Goal: Information Seeking & Learning: Check status

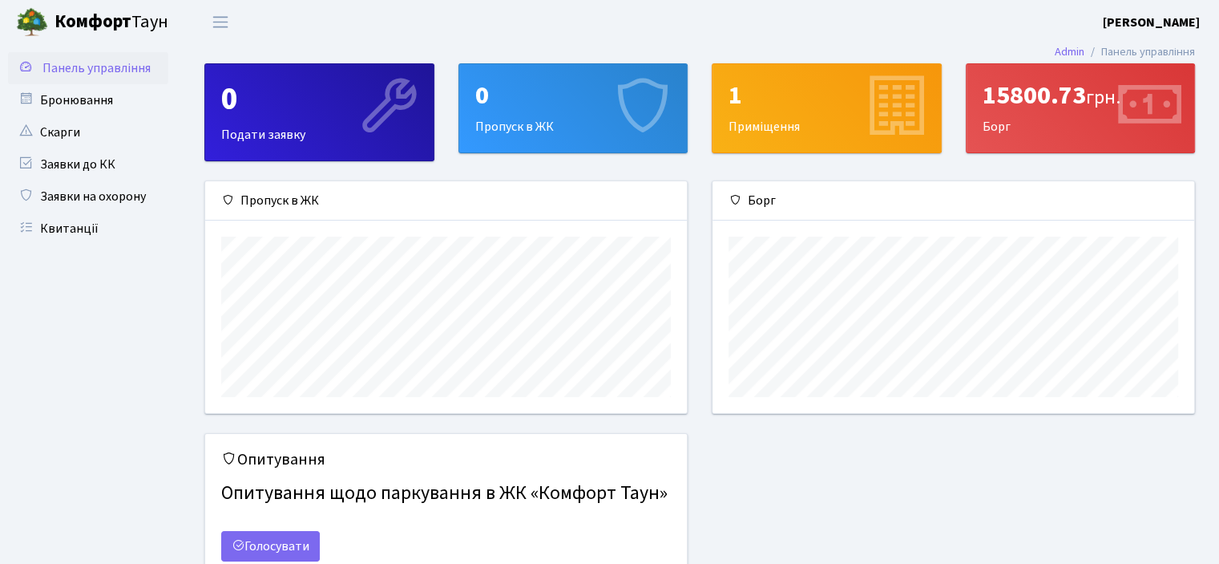
click at [79, 63] on span "Панель управління" at bounding box center [96, 68] width 108 height 18
click at [77, 229] on link "Квитанції" at bounding box center [88, 228] width 160 height 32
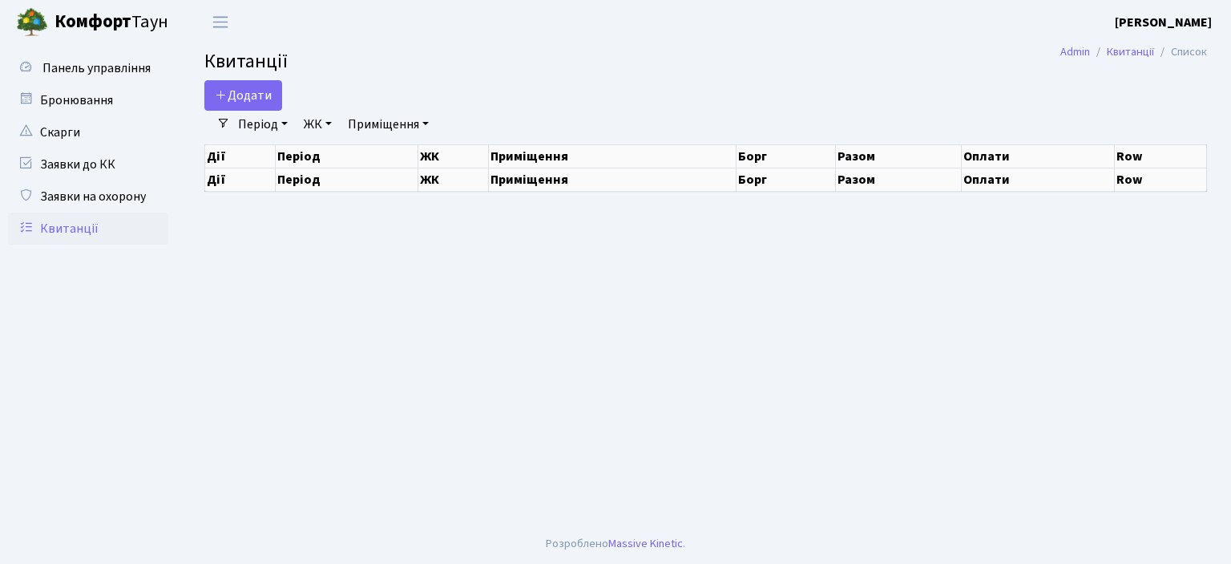
select select "25"
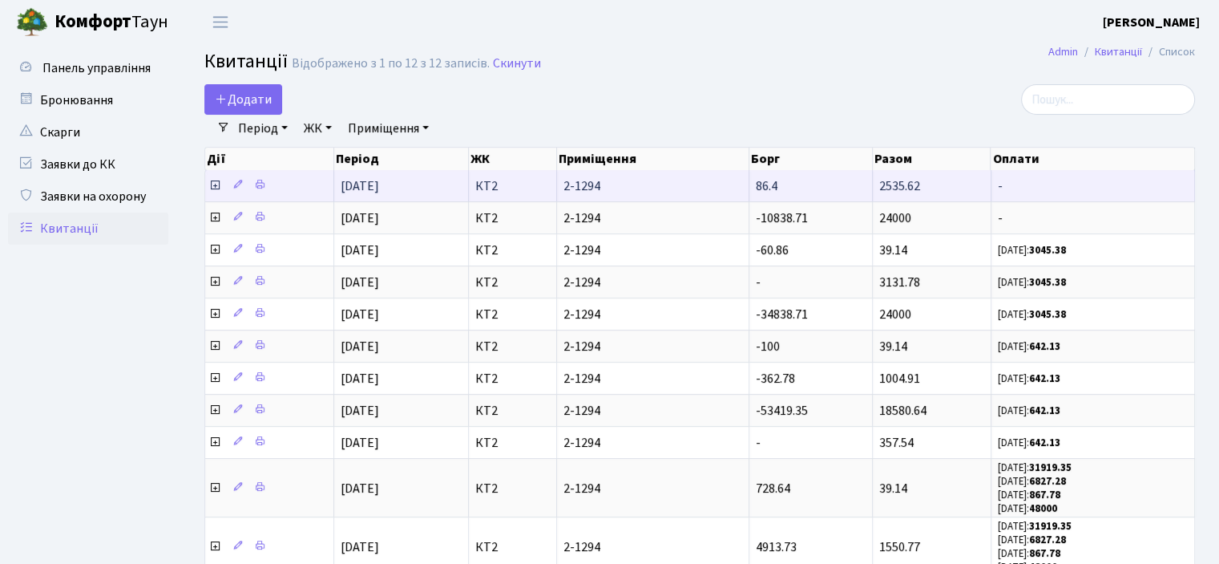
click at [214, 188] on icon at bounding box center [214, 185] width 13 height 13
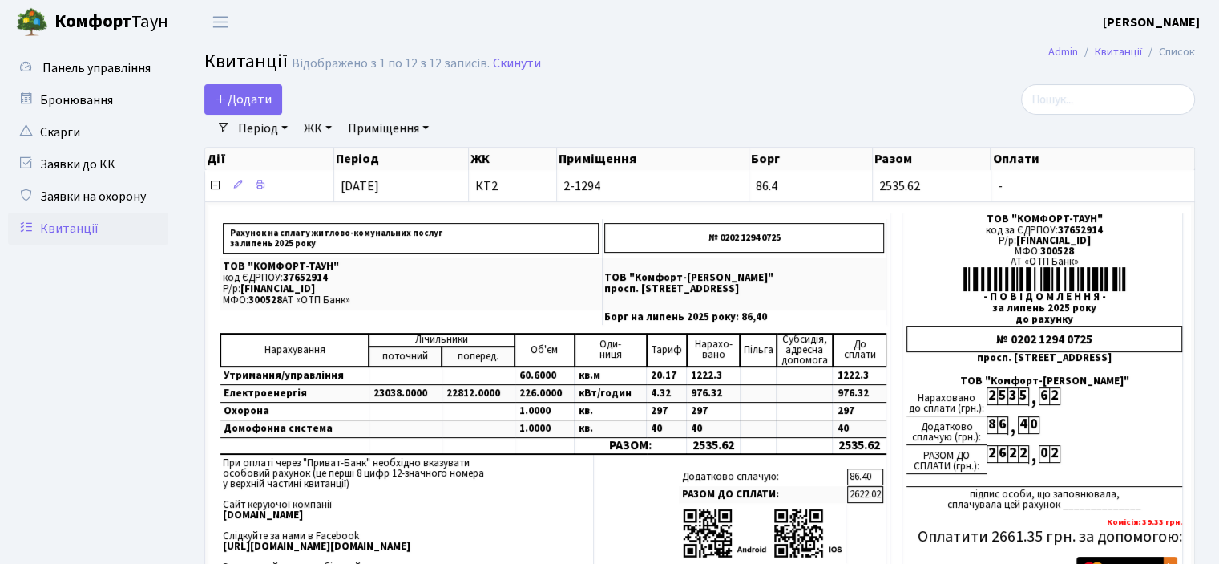
click at [66, 221] on link "Квитанції" at bounding box center [88, 228] width 160 height 32
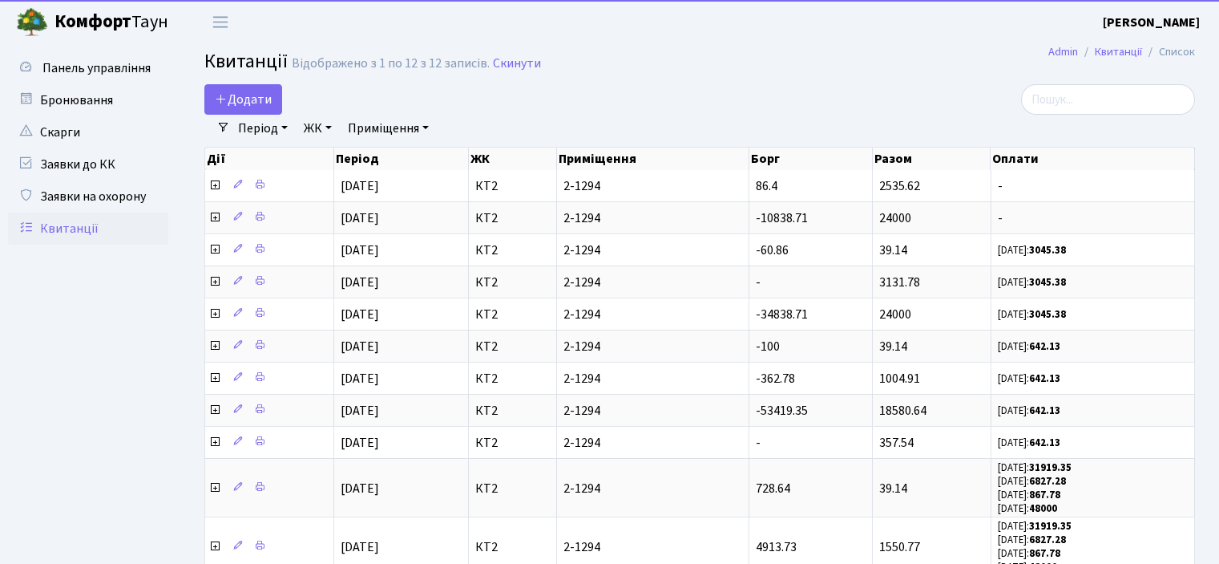
select select "25"
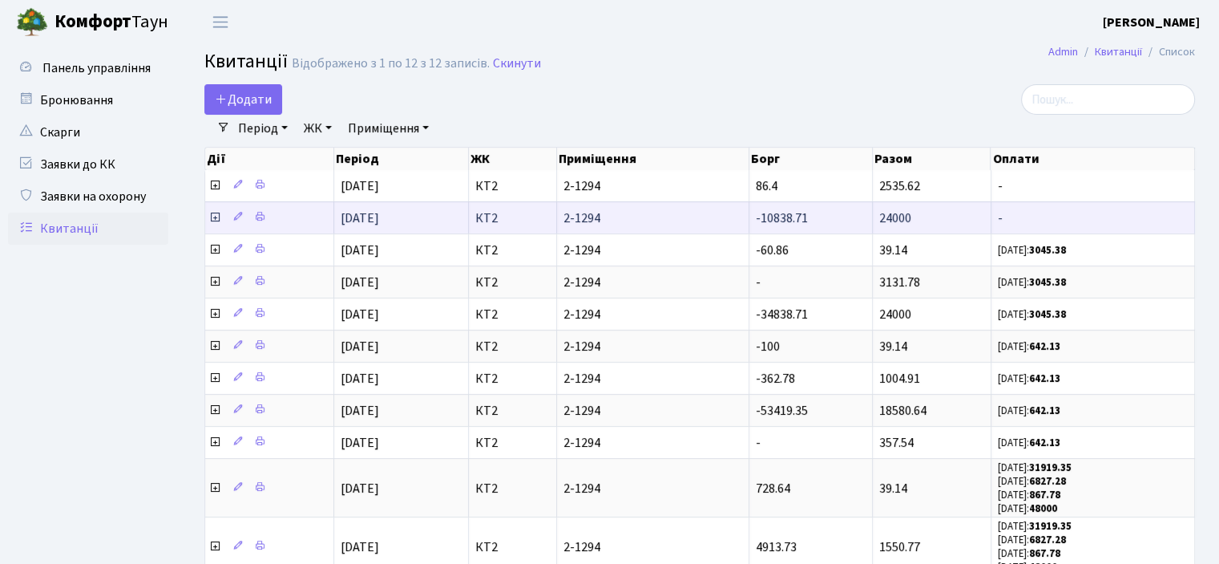
click at [219, 216] on icon at bounding box center [214, 217] width 13 height 13
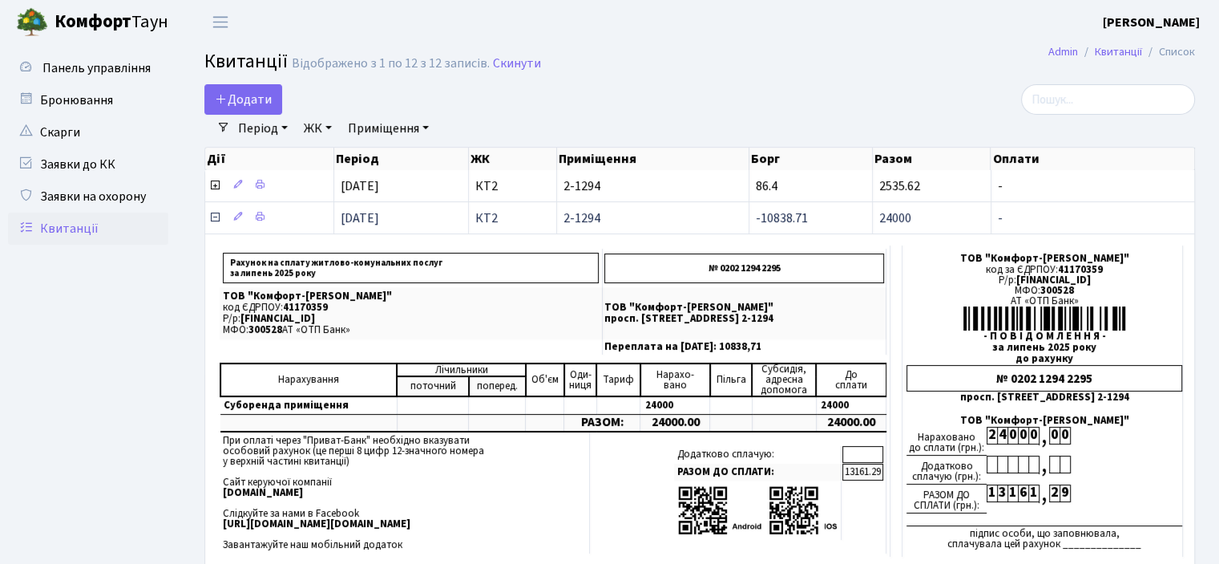
click at [219, 216] on icon at bounding box center [214, 217] width 13 height 13
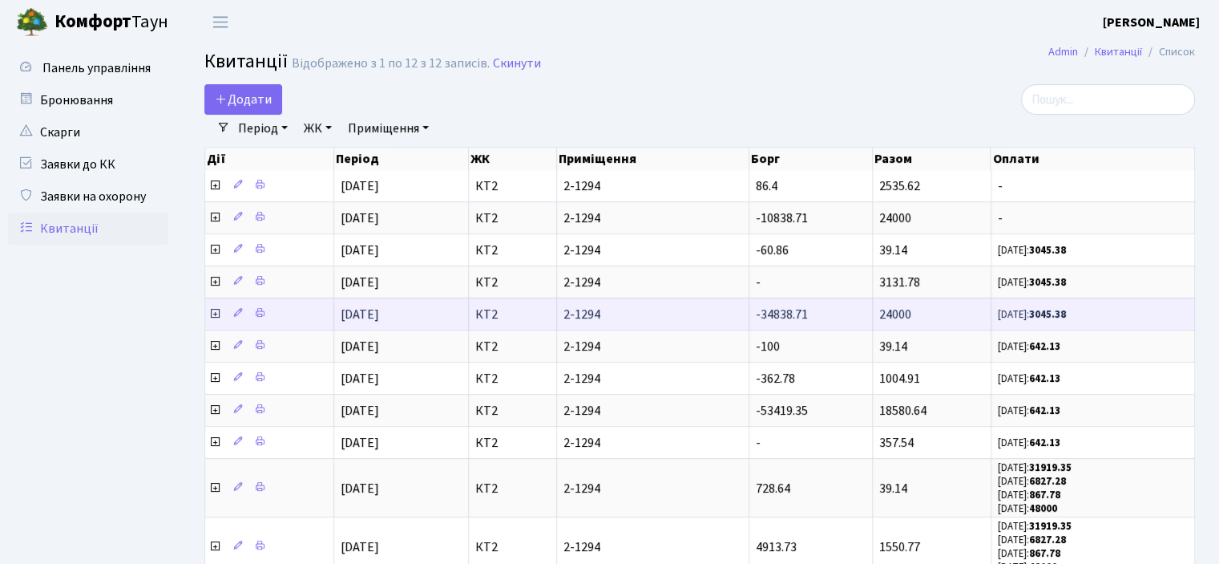
click at [212, 310] on icon at bounding box center [214, 313] width 13 height 13
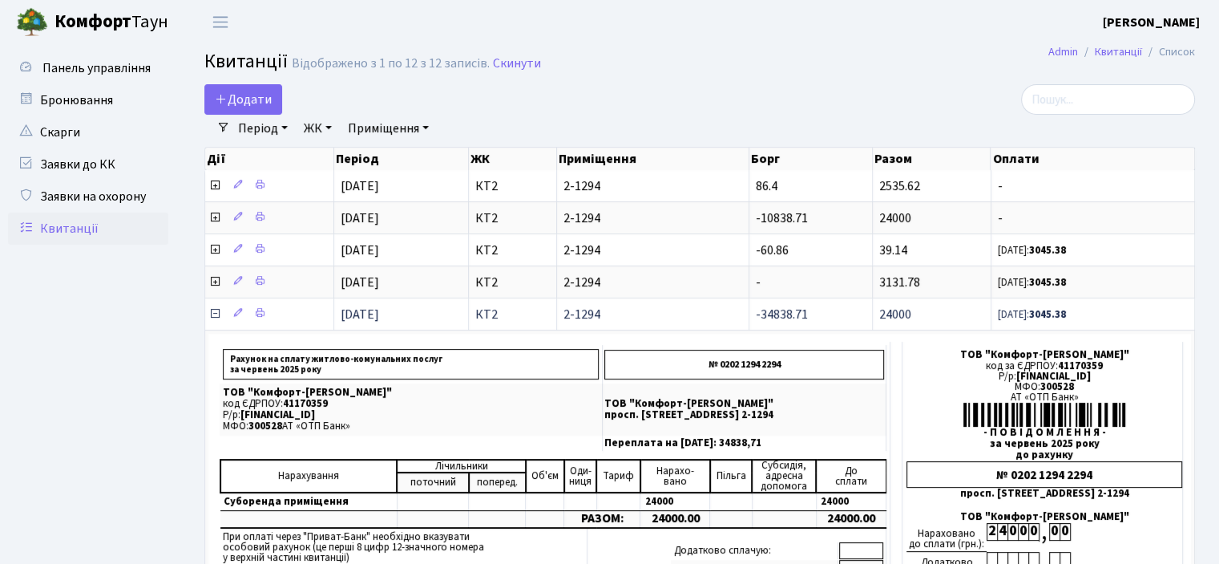
click at [212, 310] on icon at bounding box center [214, 313] width 13 height 13
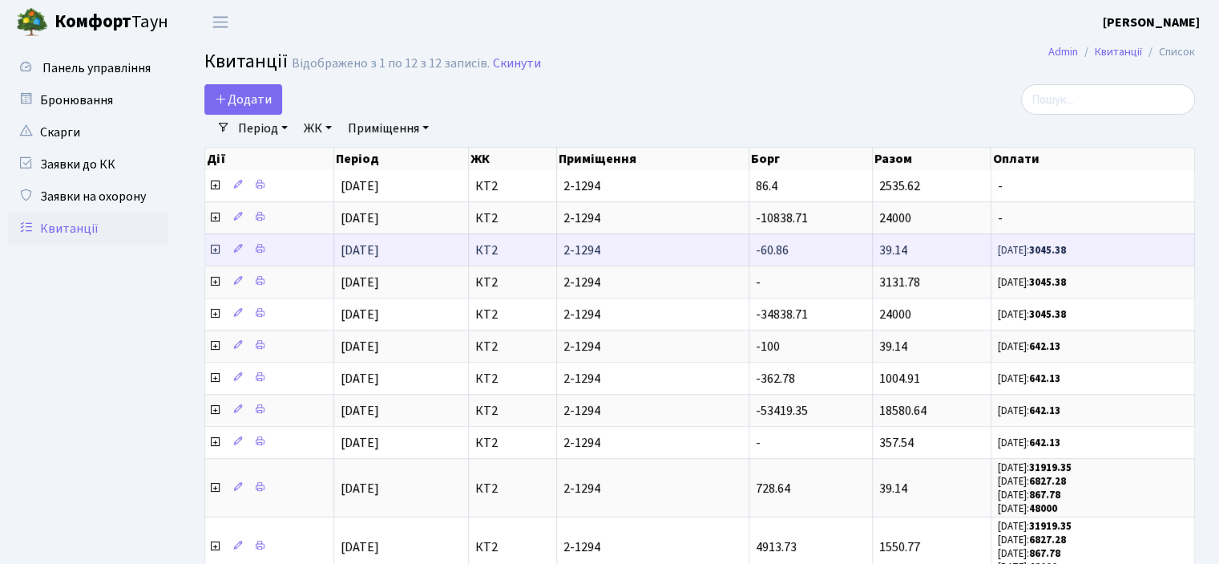
click at [213, 243] on icon at bounding box center [214, 249] width 13 height 13
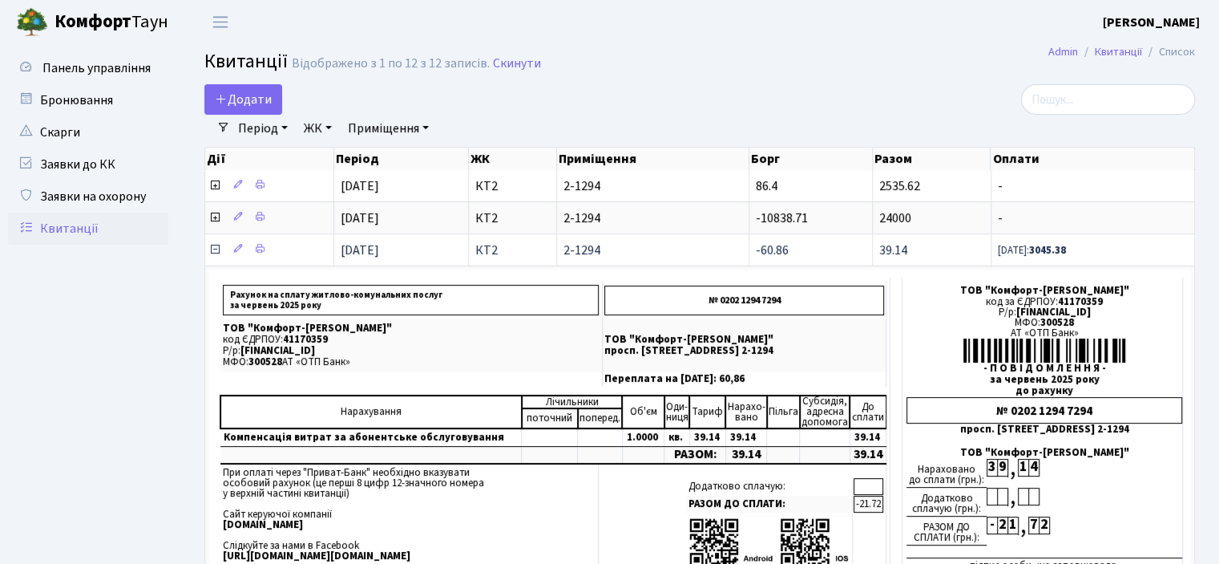
click at [212, 248] on icon at bounding box center [214, 249] width 13 height 13
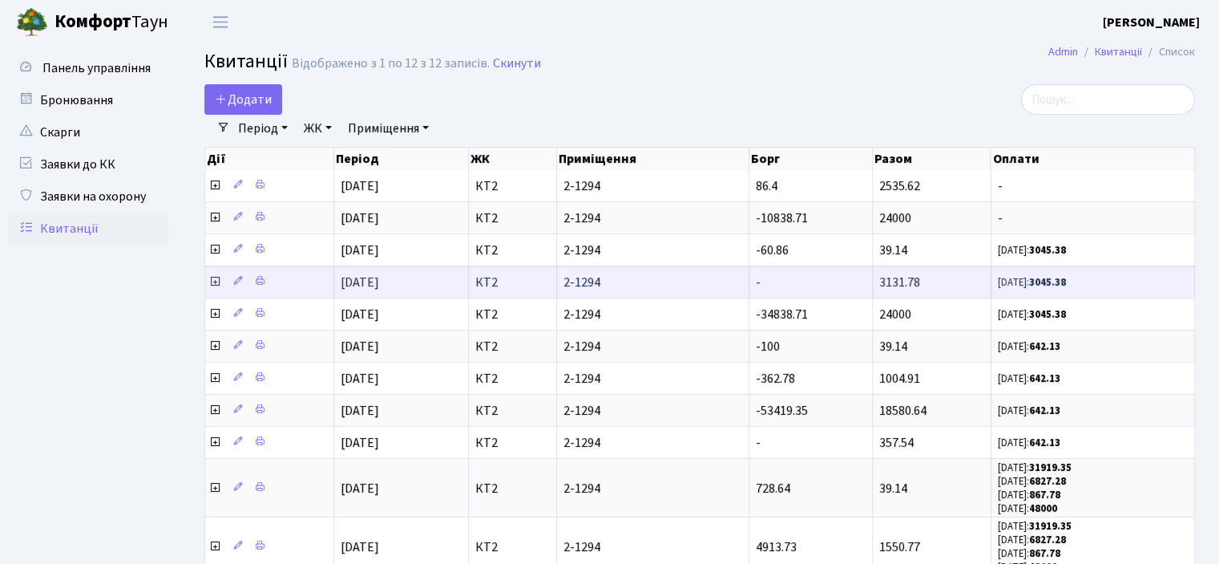
click at [216, 280] on icon at bounding box center [214, 281] width 13 height 13
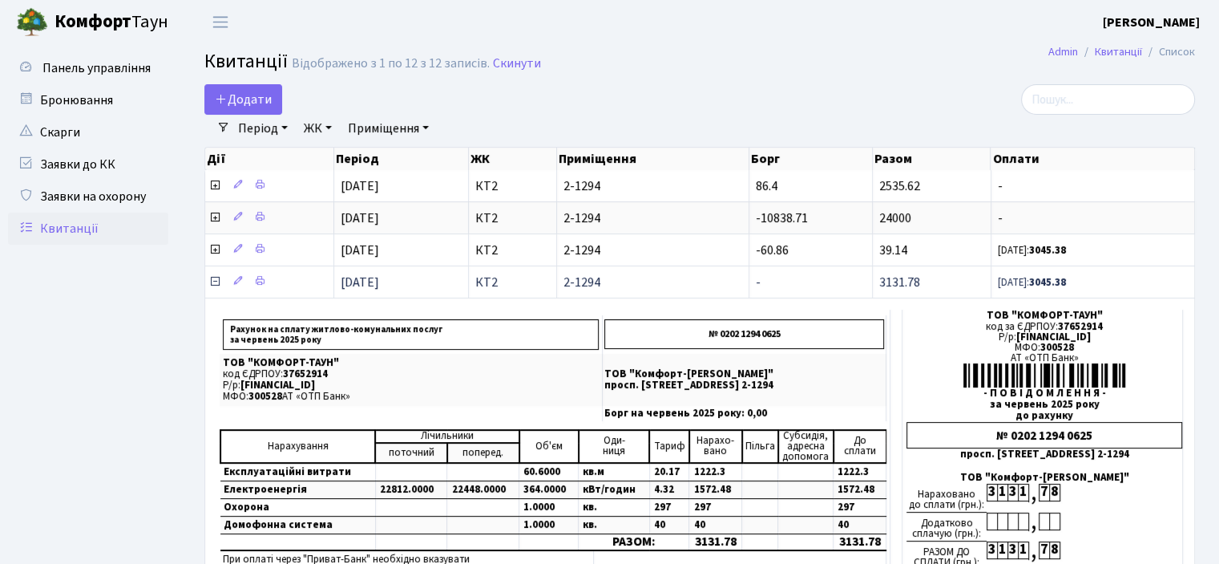
click at [216, 280] on icon at bounding box center [214, 281] width 13 height 13
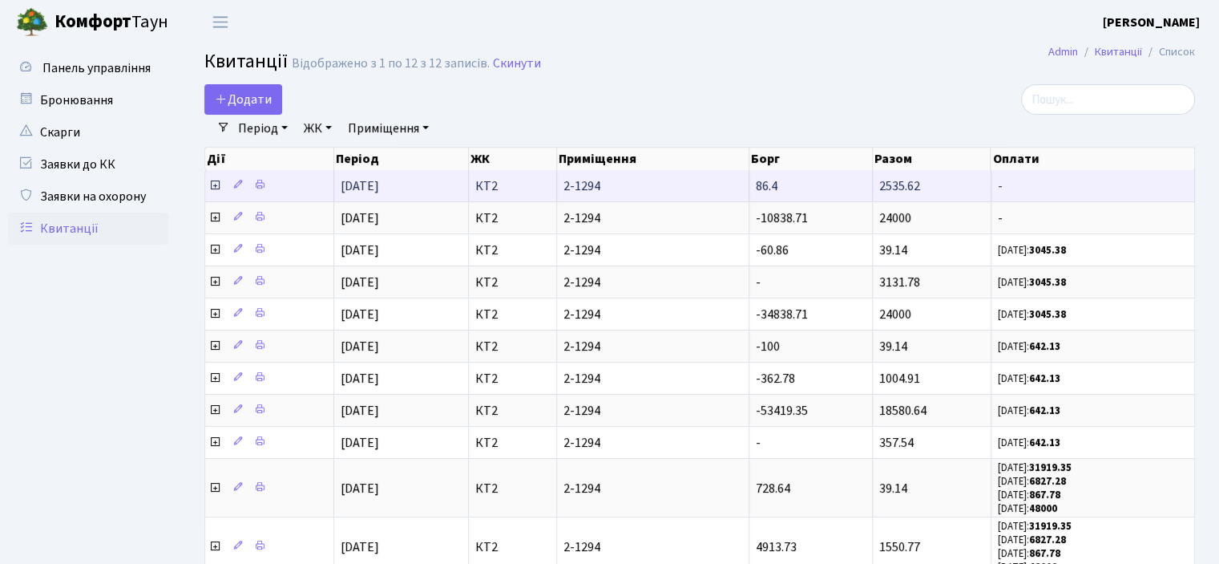
click at [217, 183] on icon at bounding box center [214, 185] width 13 height 13
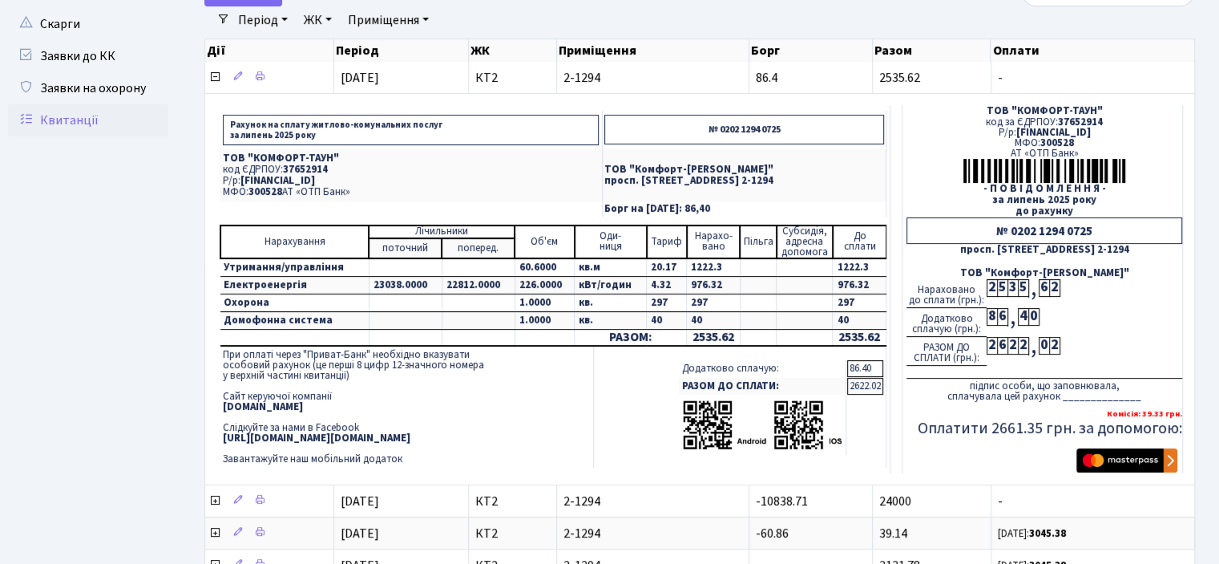
scroll to position [80, 0]
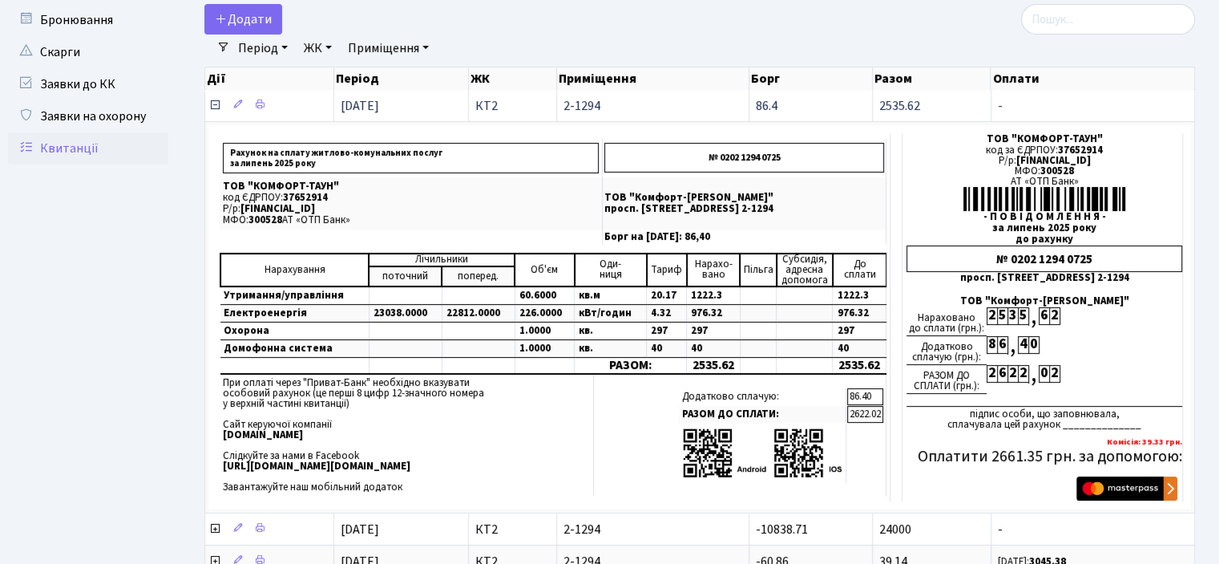
click at [214, 107] on icon at bounding box center [214, 105] width 13 height 13
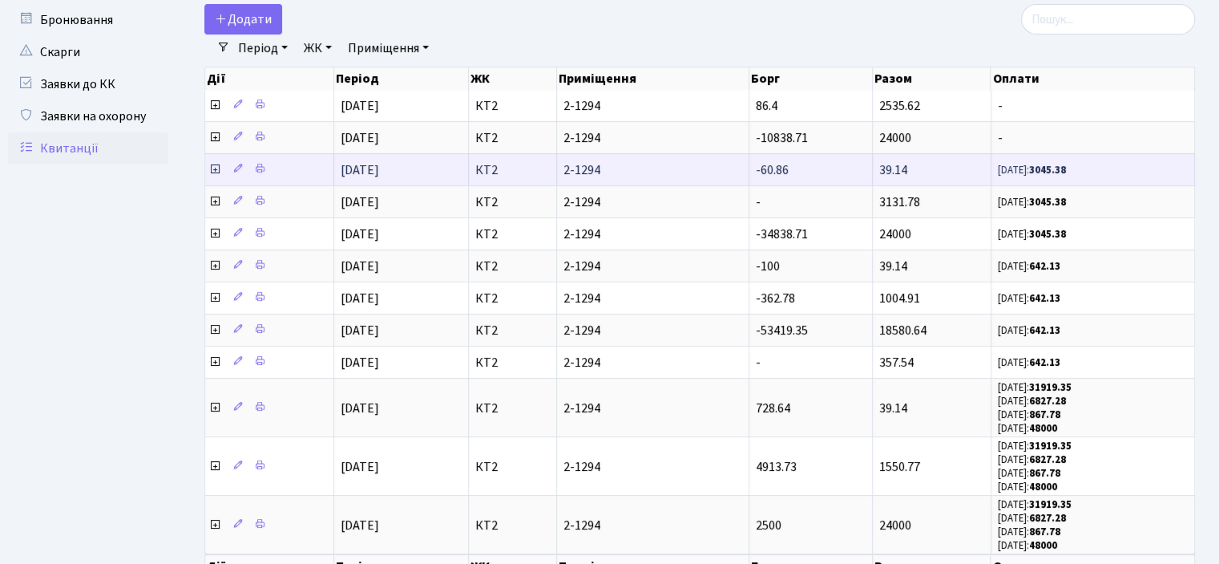
click at [214, 171] on icon at bounding box center [214, 169] width 13 height 13
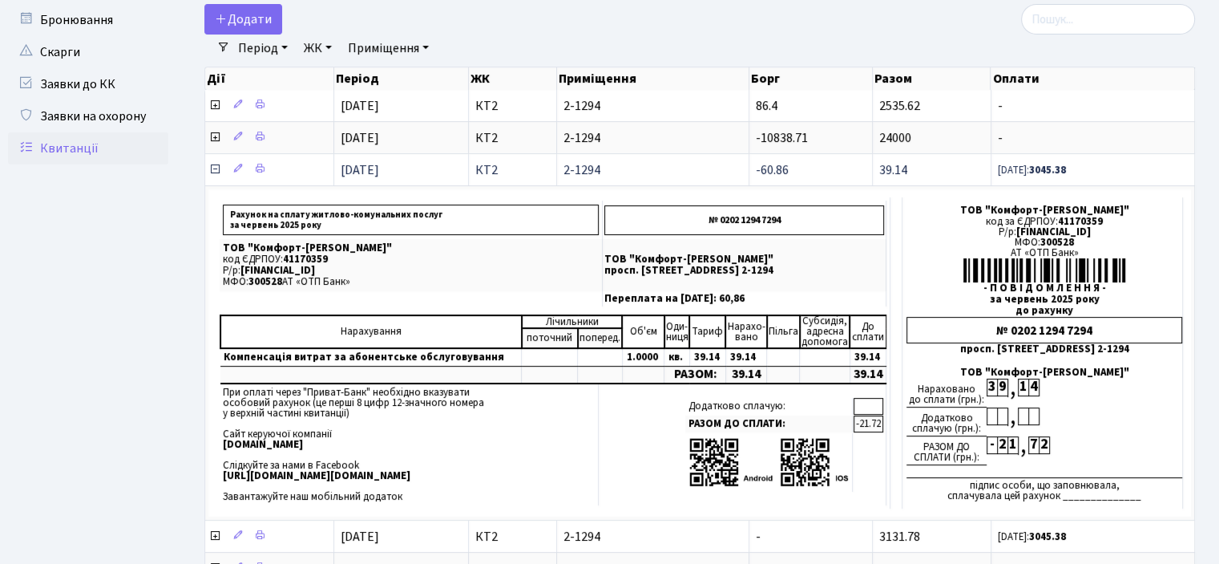
click at [221, 170] on span at bounding box center [215, 170] width 15 height 18
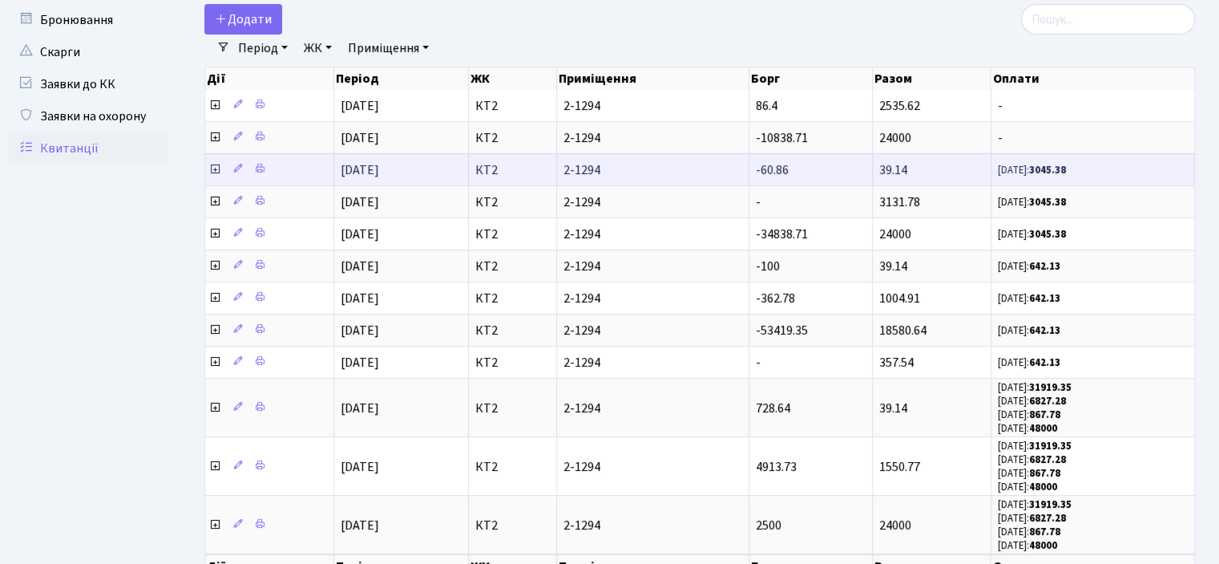
click at [216, 167] on icon at bounding box center [214, 169] width 13 height 13
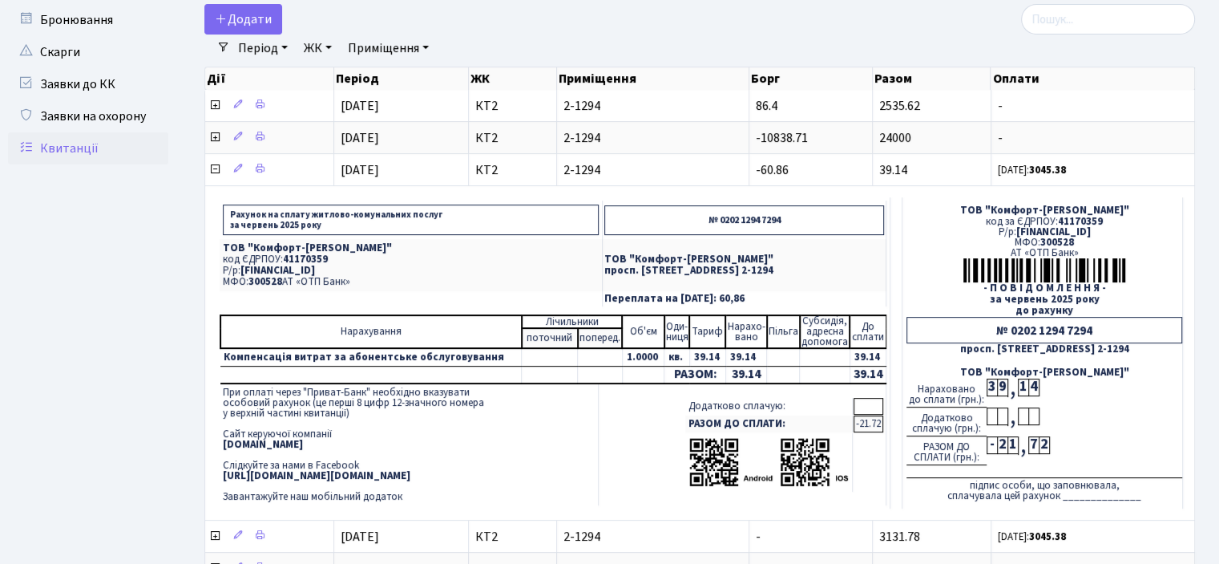
scroll to position [160, 0]
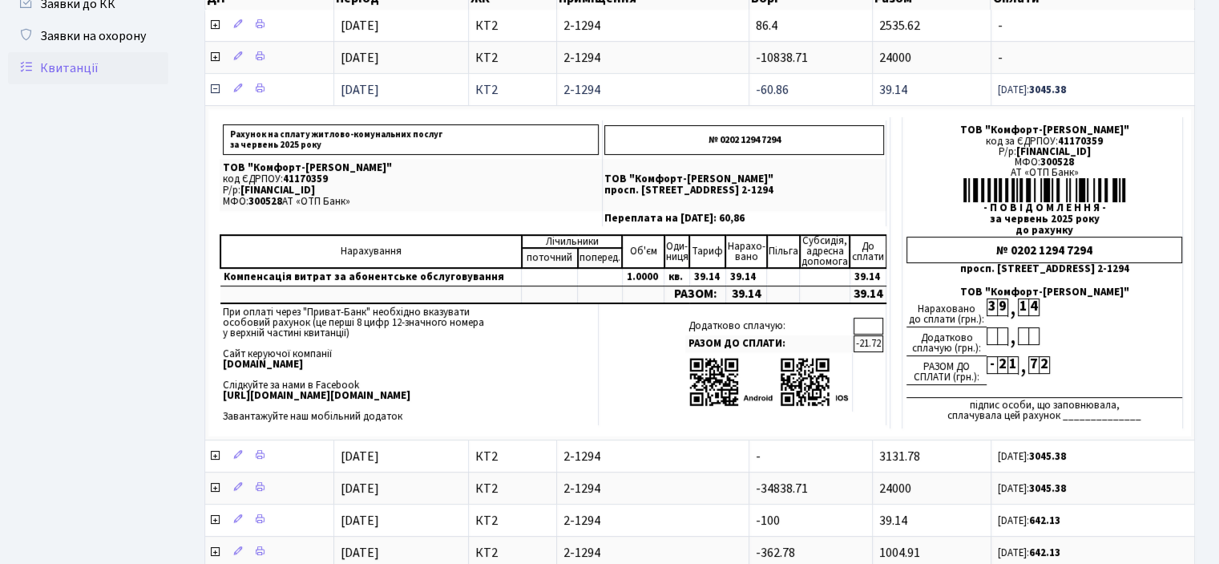
click at [218, 89] on icon at bounding box center [214, 89] width 13 height 13
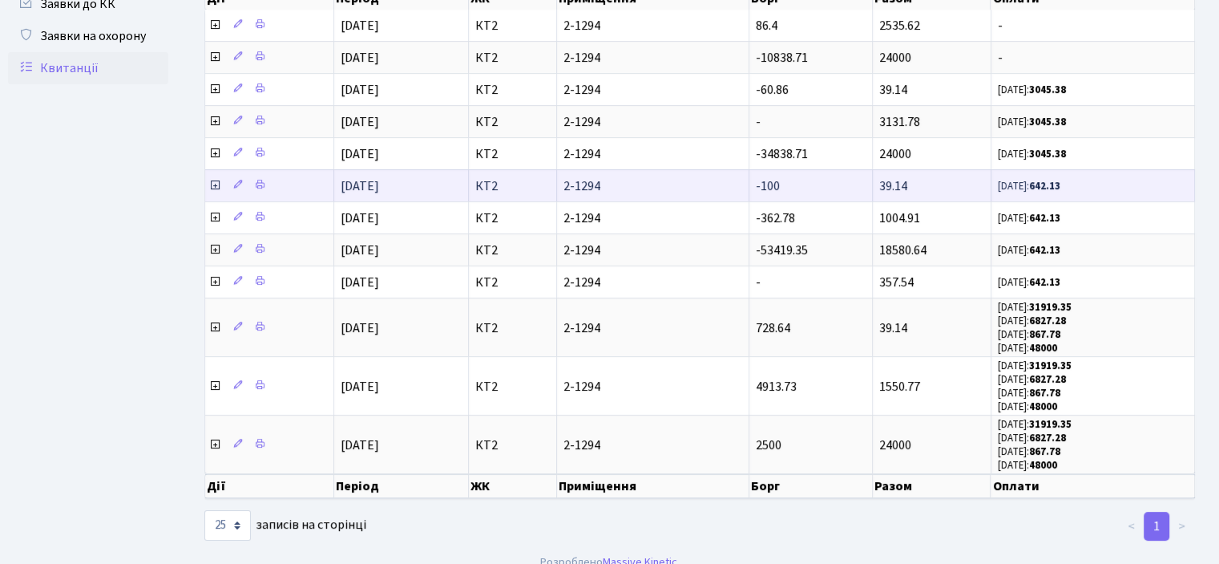
click at [212, 180] on icon at bounding box center [214, 185] width 13 height 13
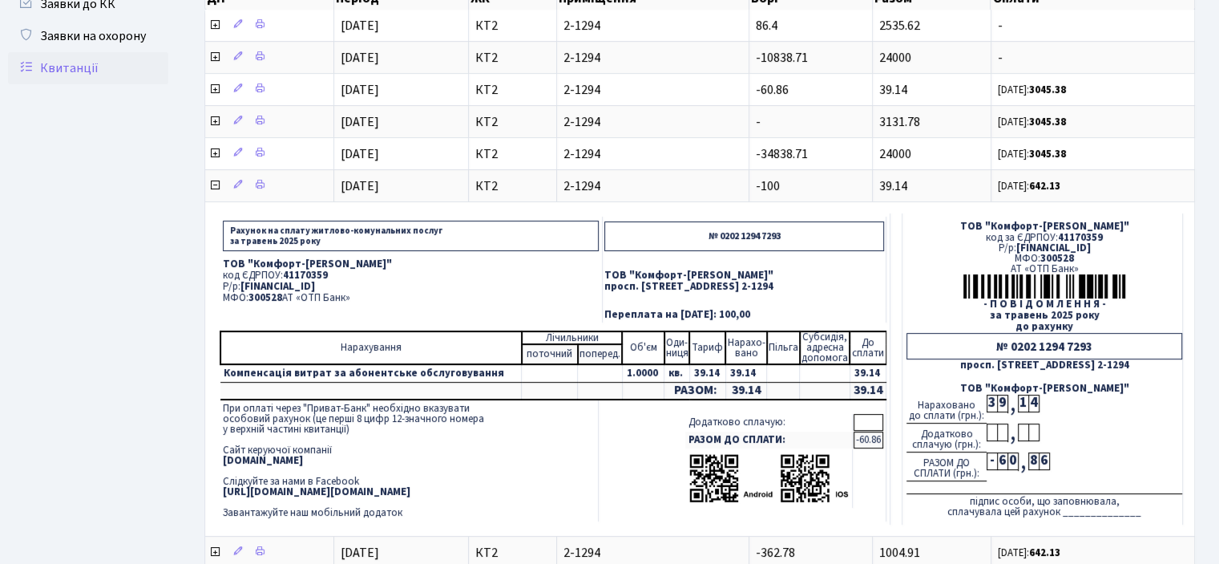
scroll to position [0, 0]
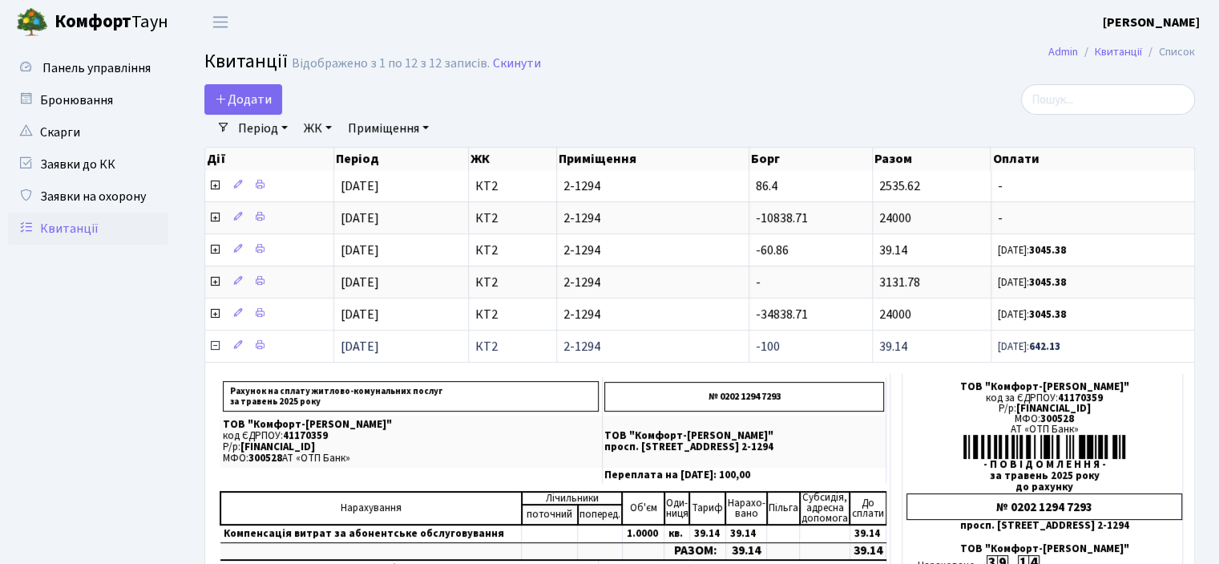
click at [219, 345] on icon at bounding box center [214, 345] width 13 height 13
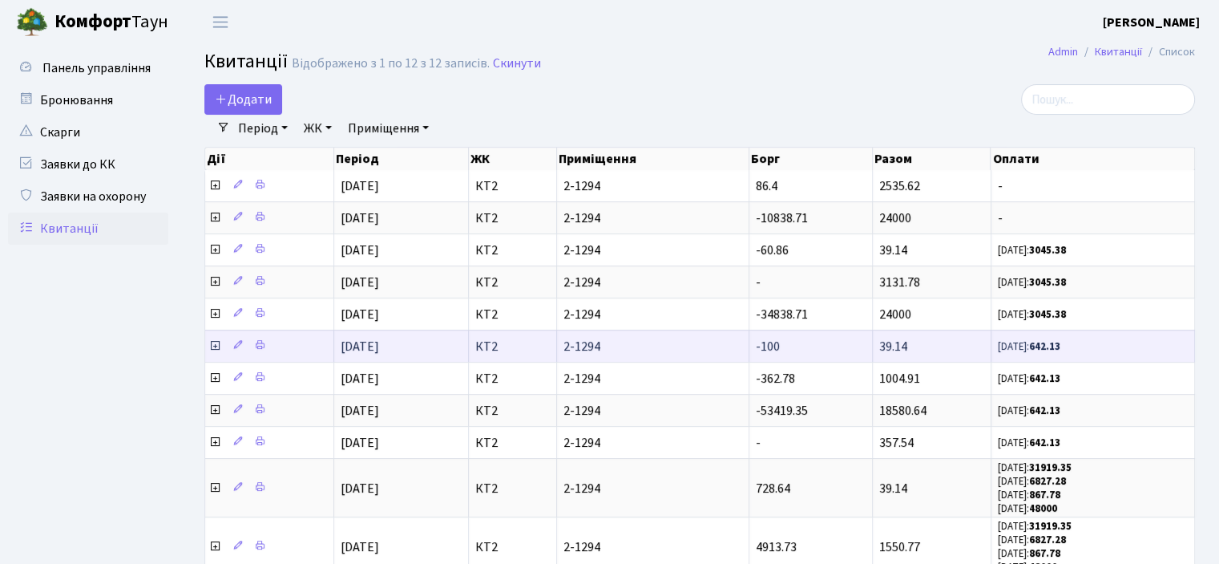
click at [214, 339] on icon at bounding box center [214, 345] width 13 height 13
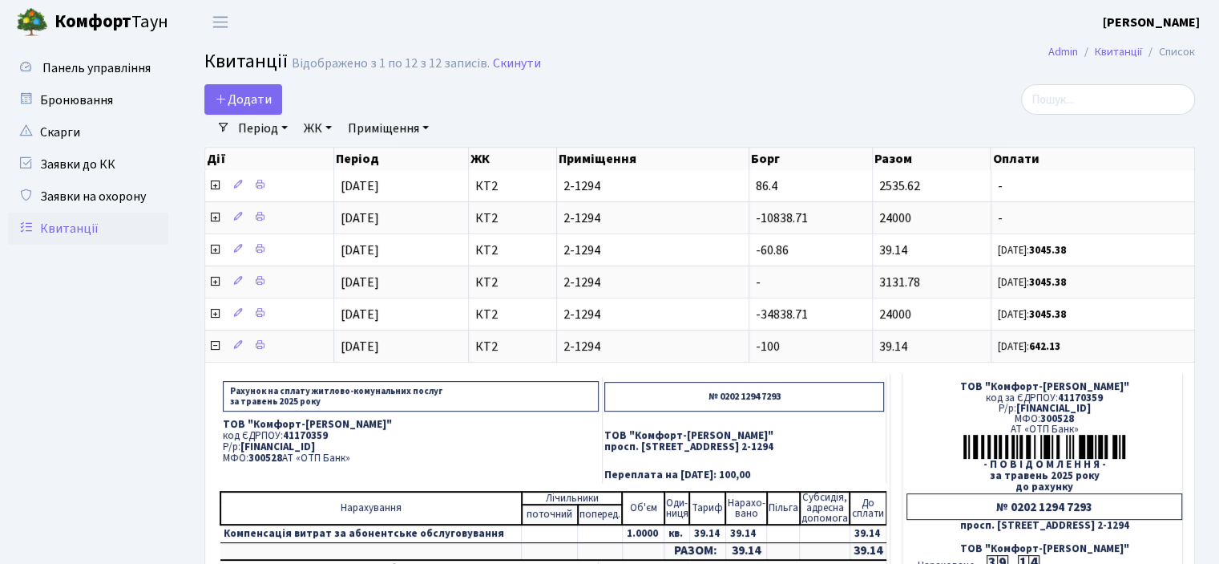
scroll to position [160, 0]
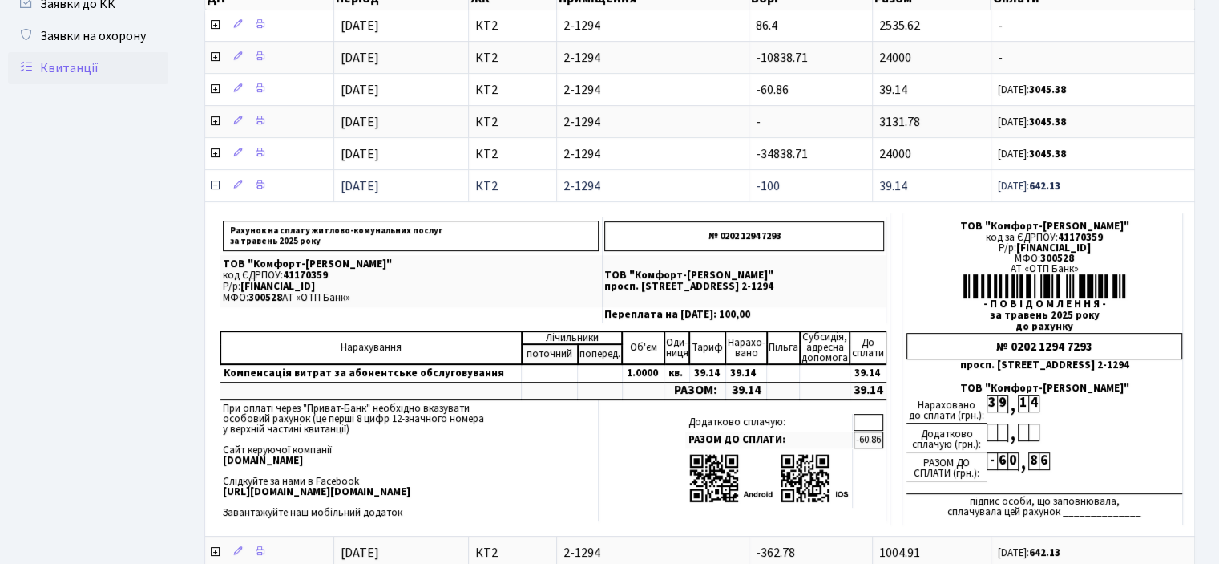
click at [216, 184] on icon at bounding box center [214, 185] width 13 height 13
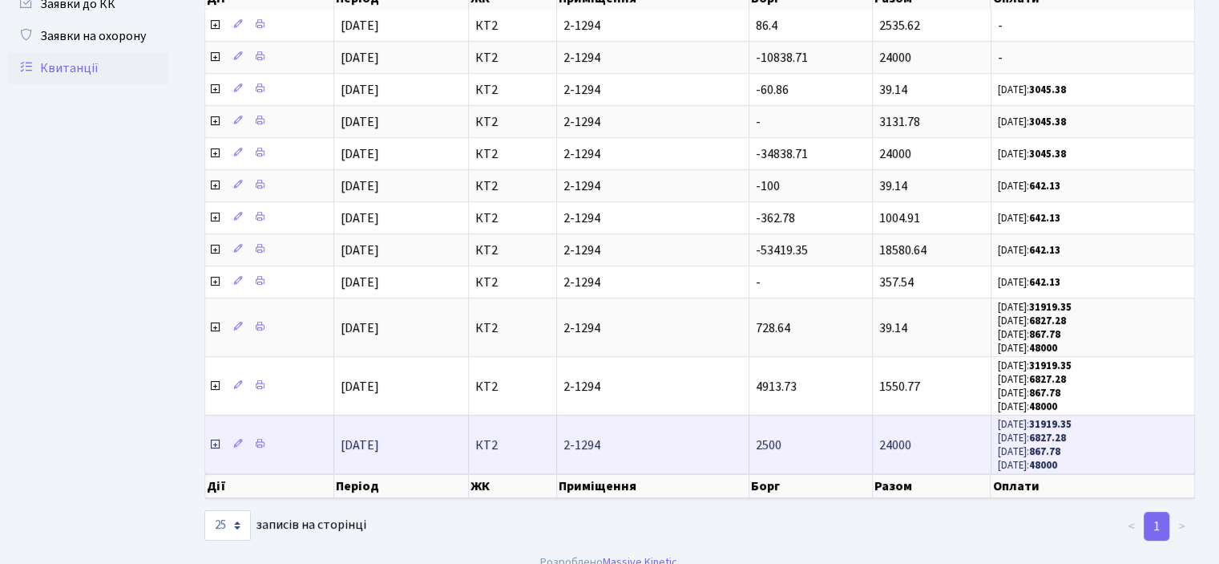
click at [215, 440] on icon at bounding box center [214, 444] width 13 height 13
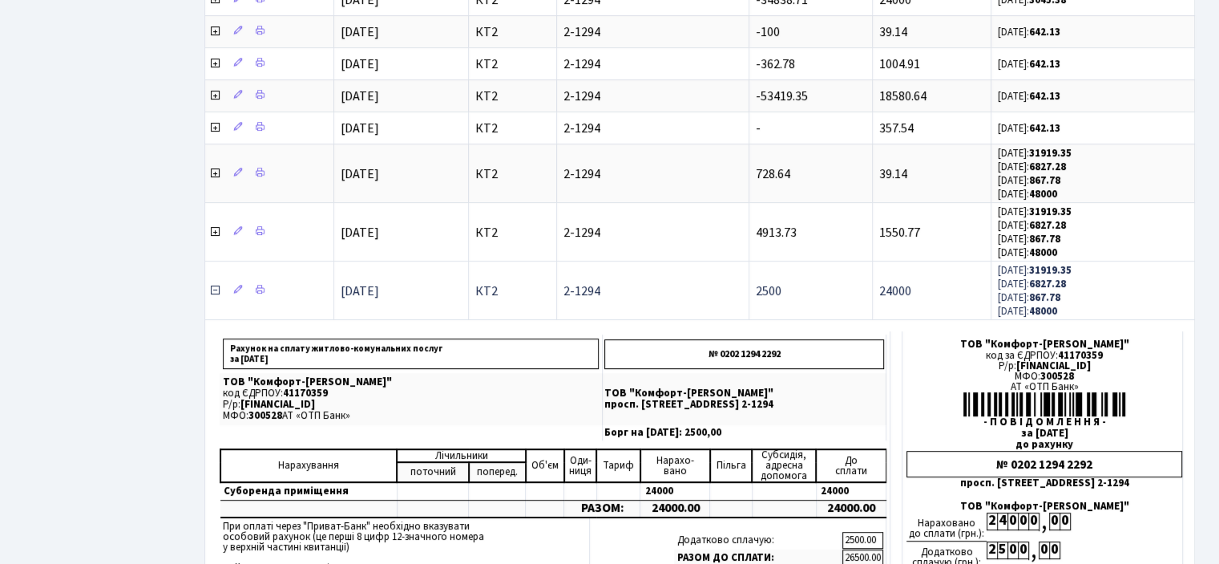
scroll to position [321, 0]
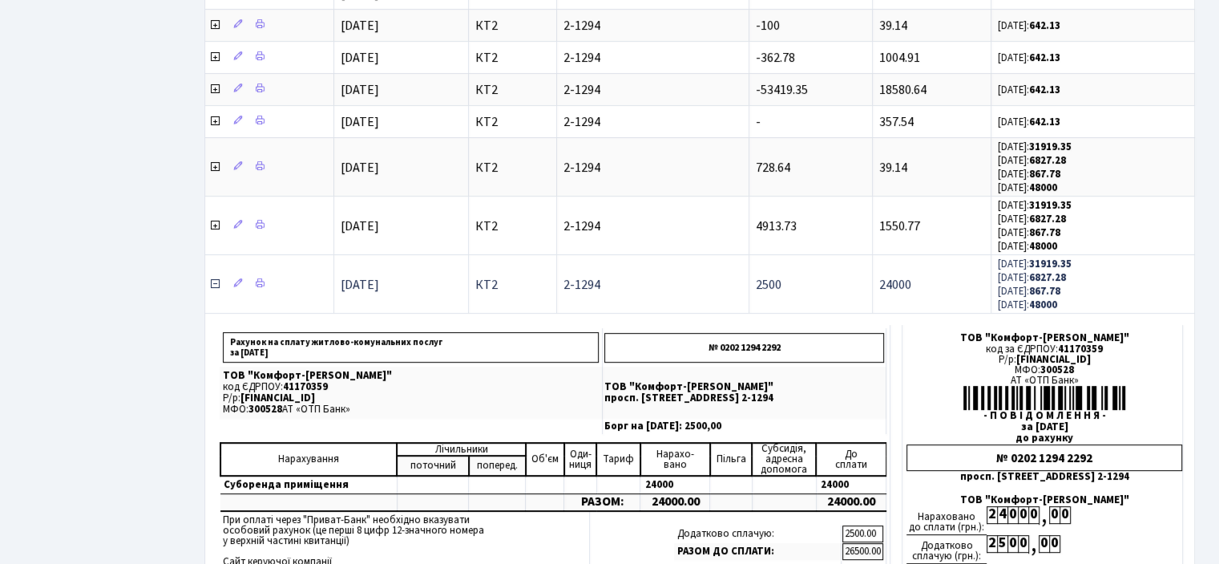
click at [216, 277] on icon at bounding box center [214, 283] width 13 height 13
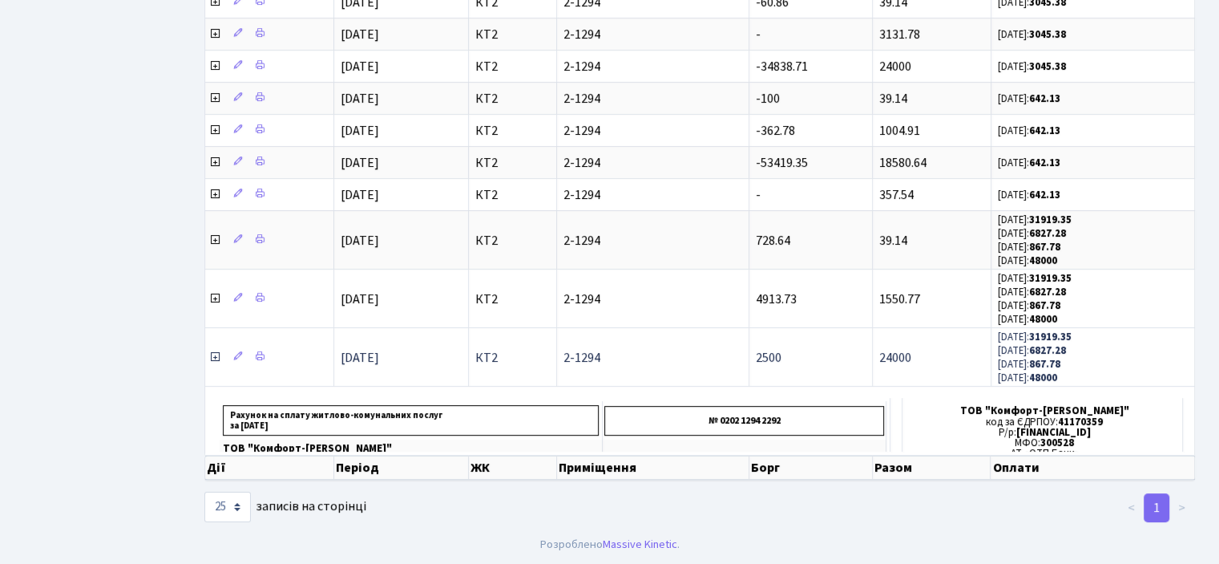
scroll to position [172, 0]
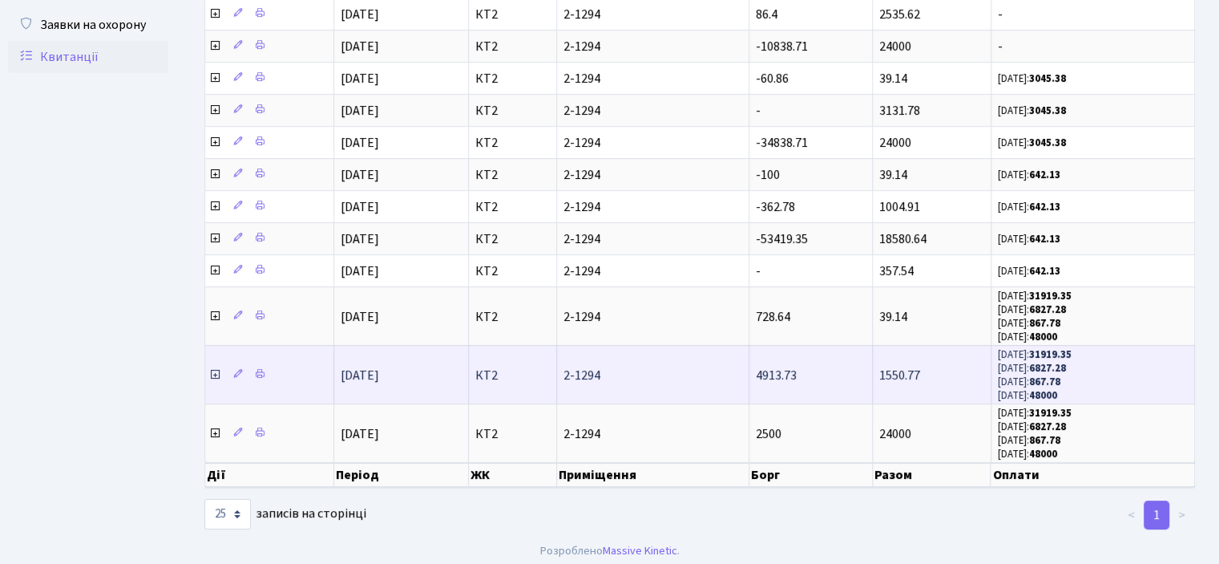
click at [212, 368] on icon at bounding box center [214, 374] width 13 height 13
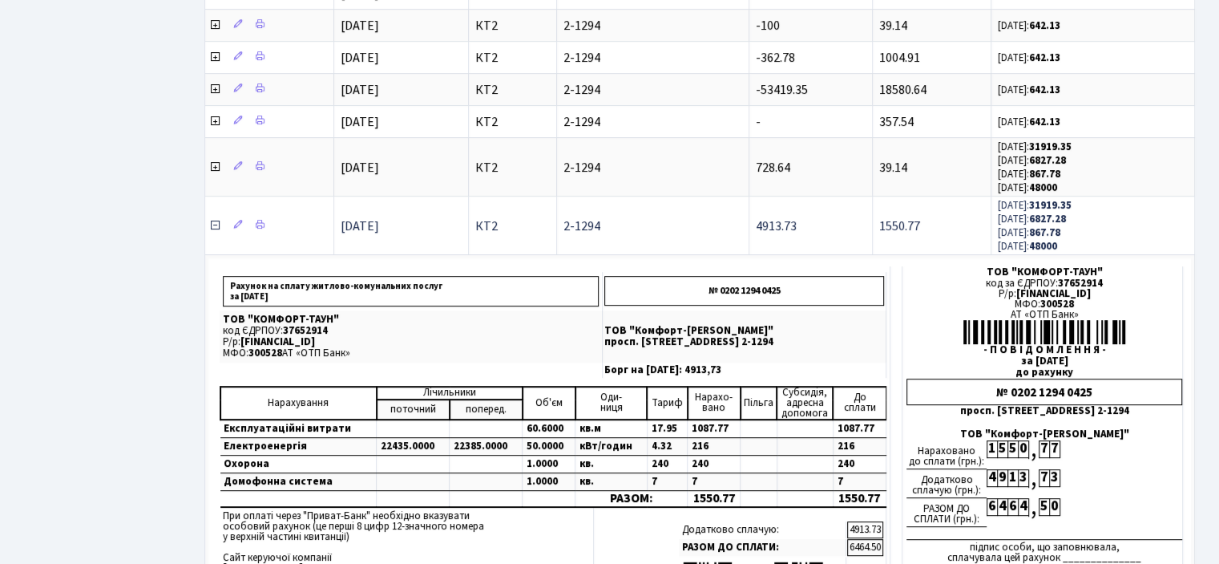
click at [214, 224] on icon at bounding box center [214, 225] width 13 height 13
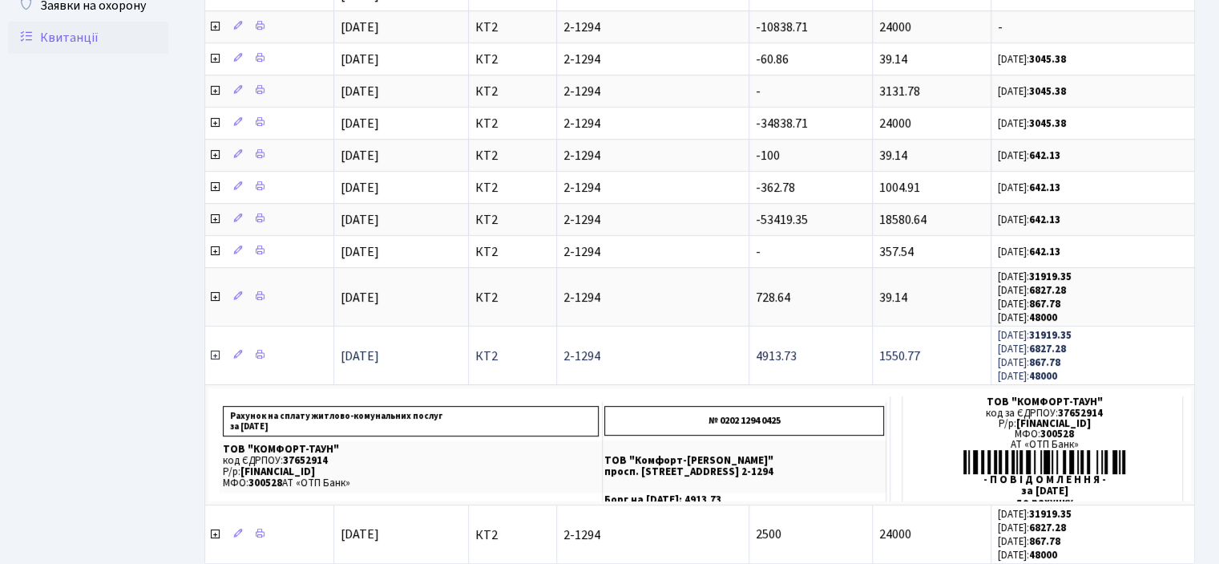
scroll to position [172, 0]
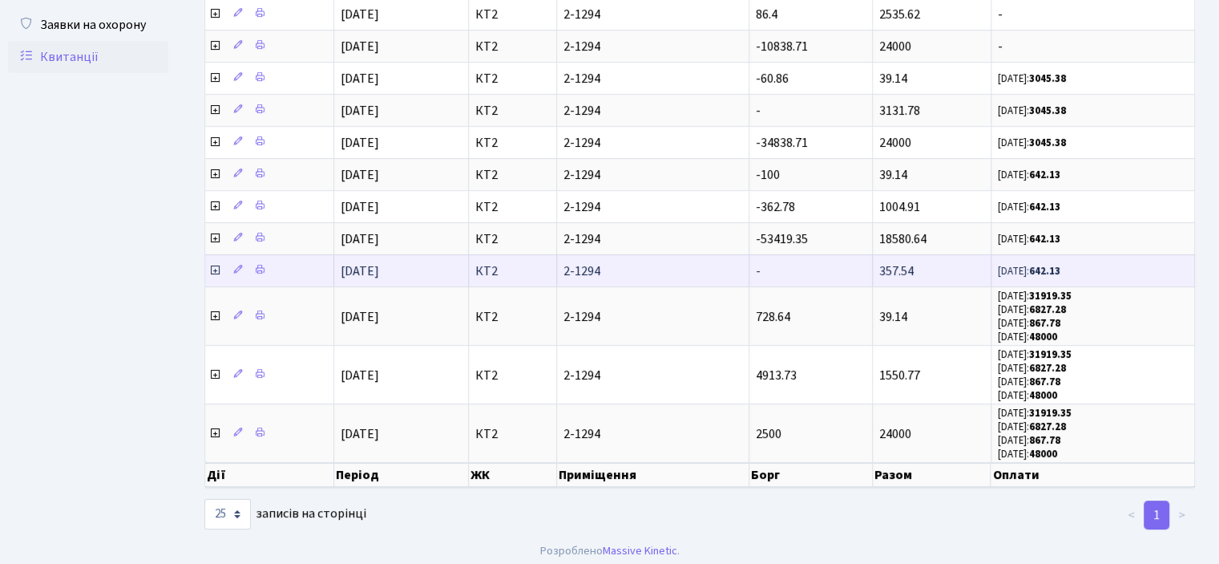
click at [220, 266] on icon at bounding box center [214, 270] width 13 height 13
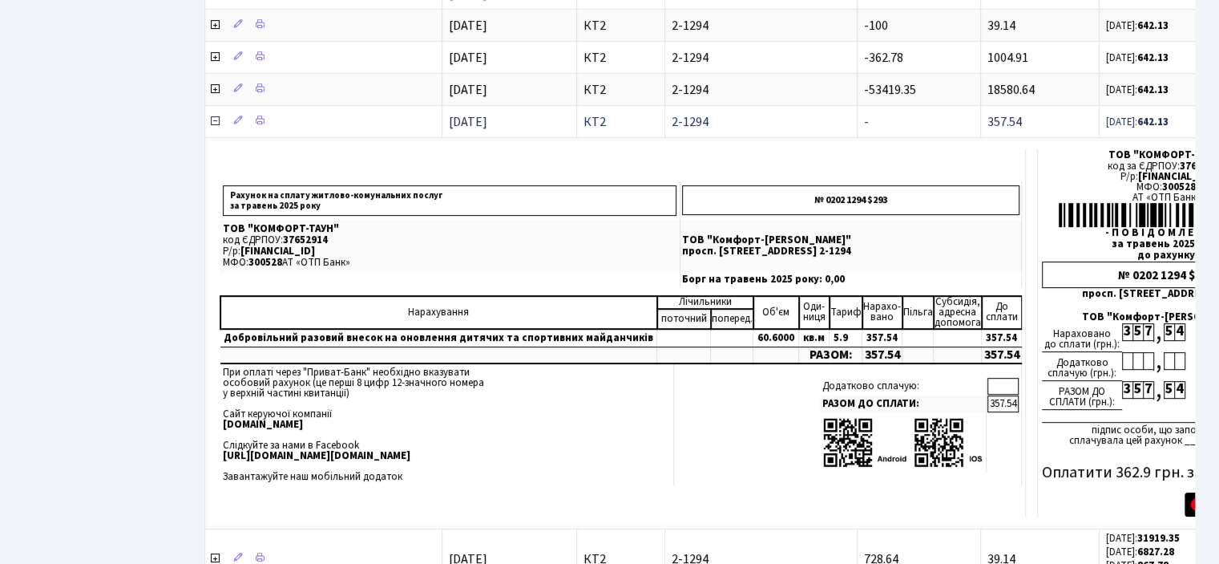
click at [208, 118] on icon at bounding box center [214, 121] width 13 height 13
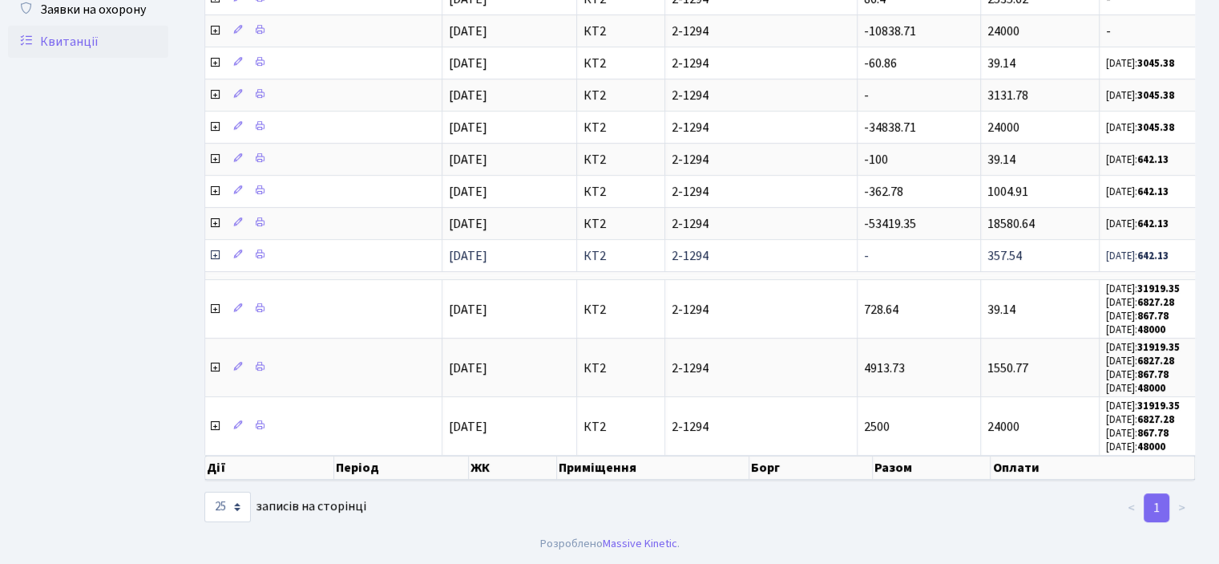
scroll to position [172, 0]
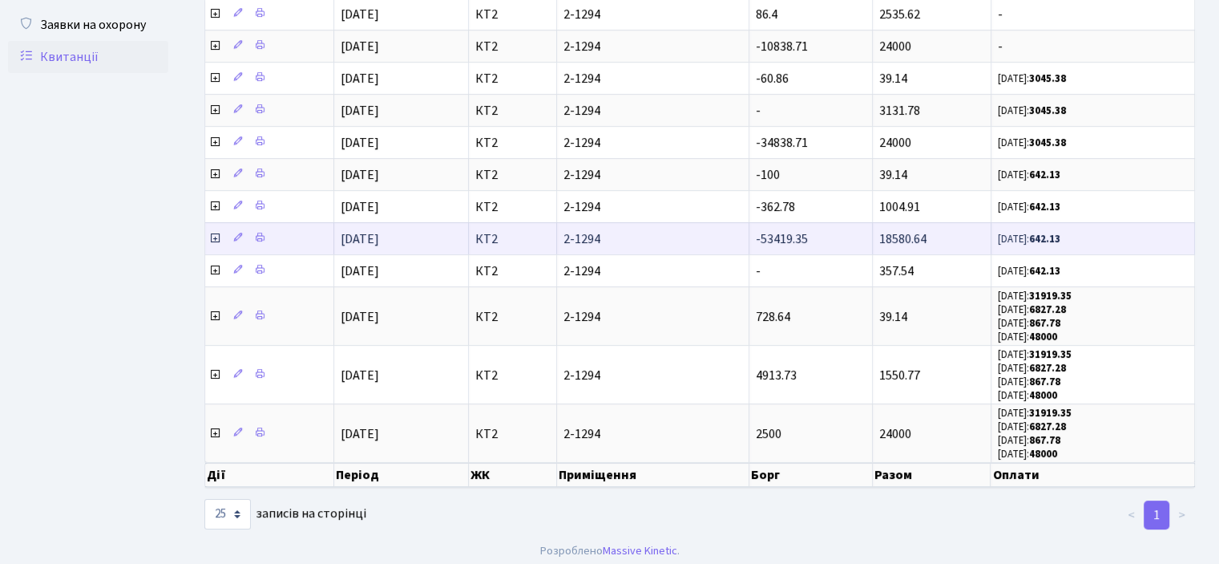
click at [215, 236] on icon at bounding box center [214, 238] width 13 height 13
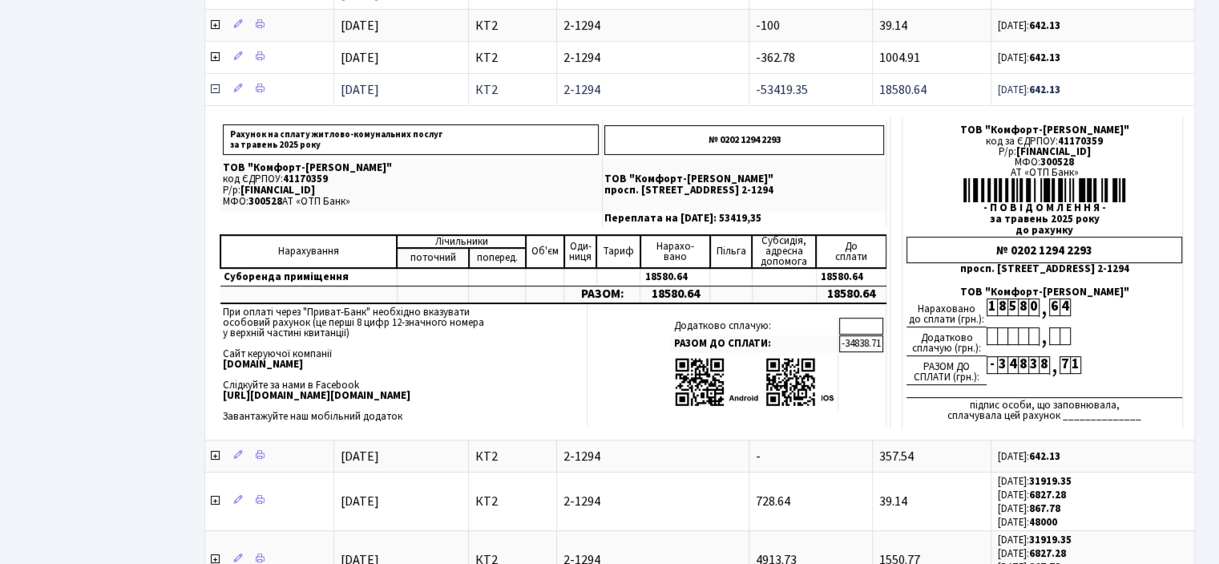
click at [221, 87] on span at bounding box center [215, 90] width 15 height 18
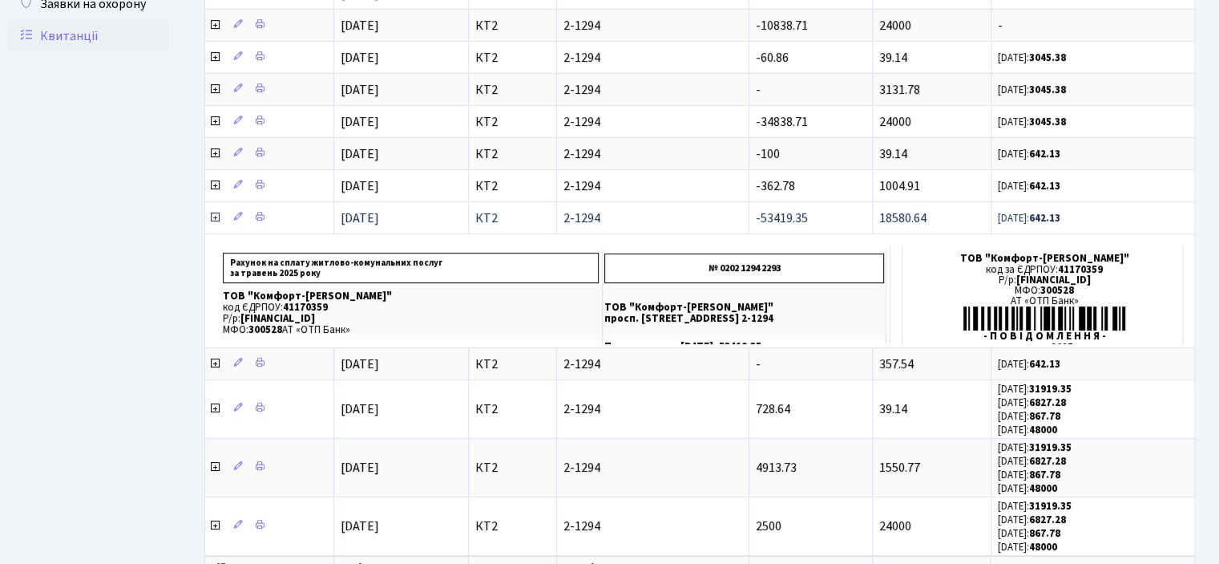
scroll to position [172, 0]
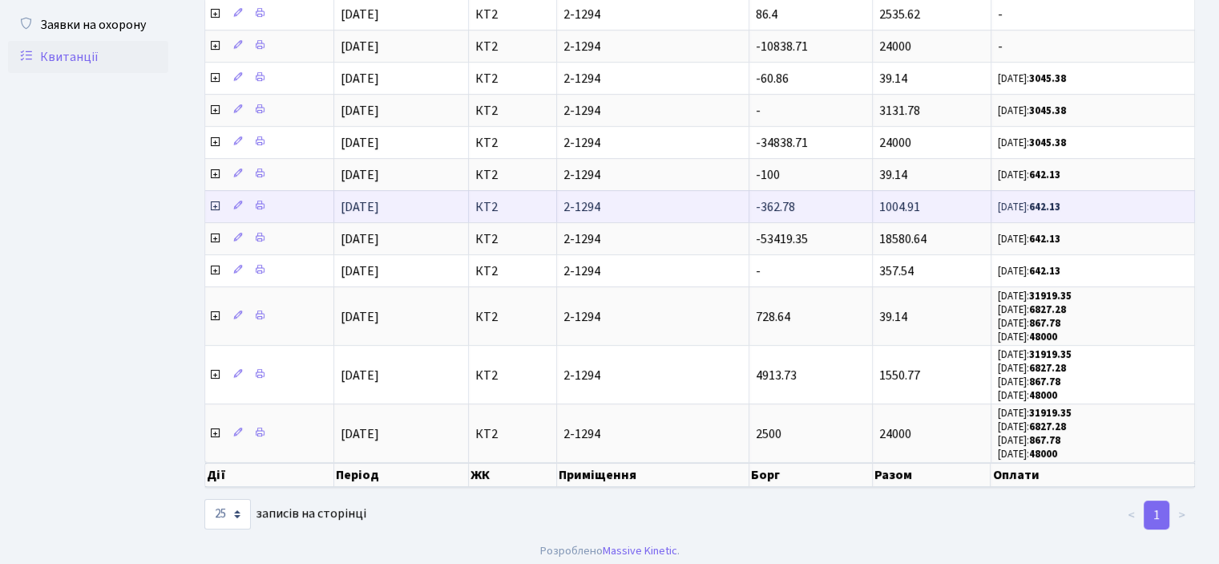
click at [217, 206] on icon at bounding box center [214, 206] width 13 height 13
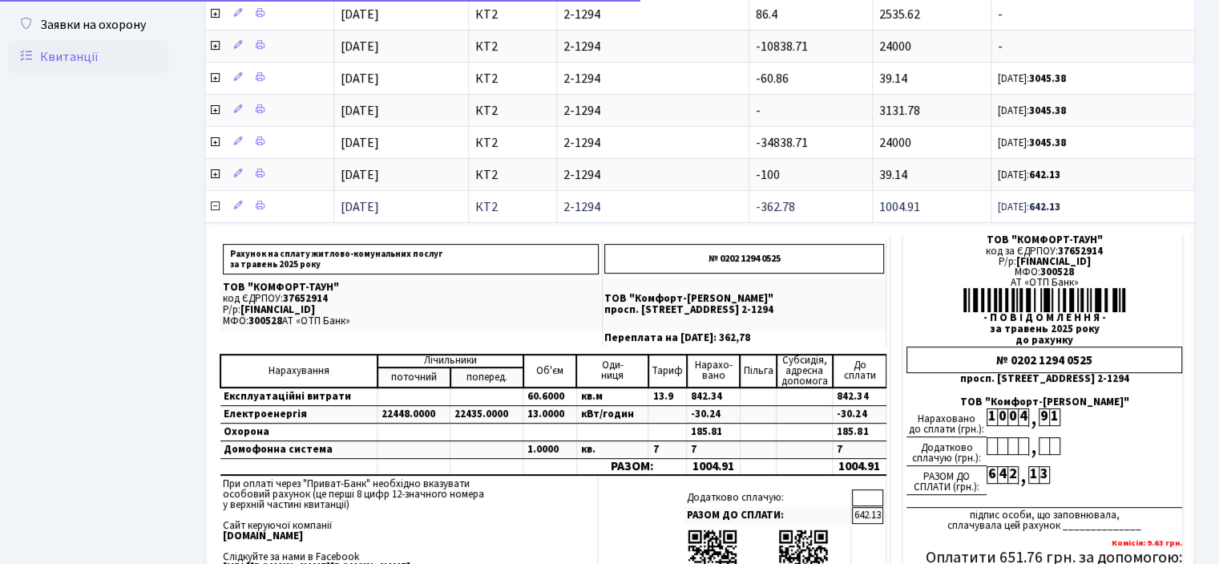
scroll to position [321, 0]
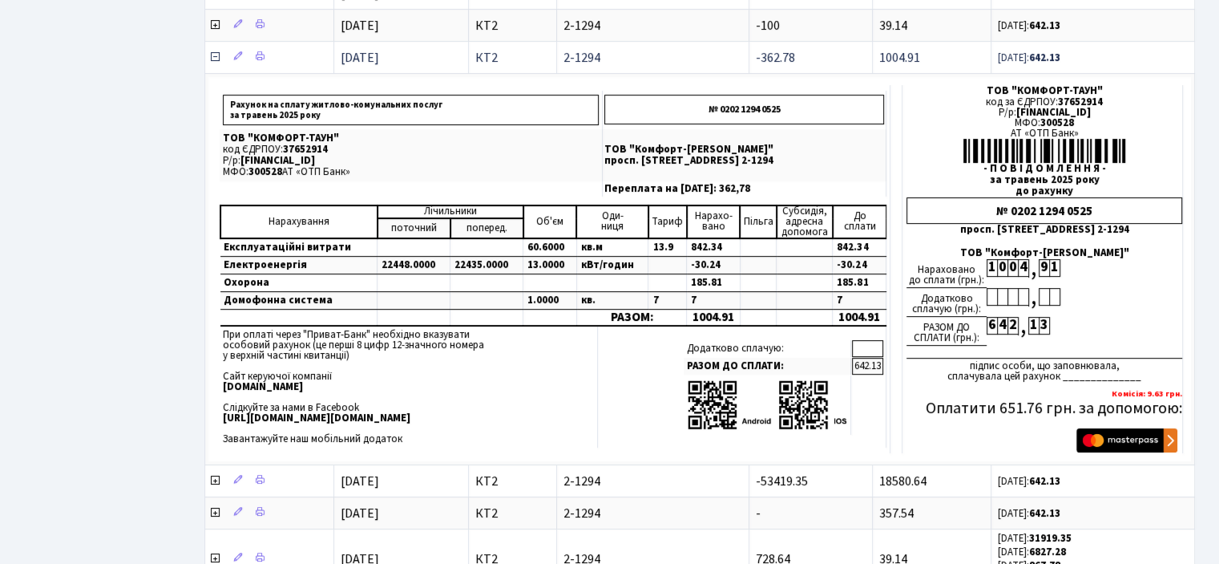
click at [211, 51] on icon at bounding box center [214, 57] width 13 height 13
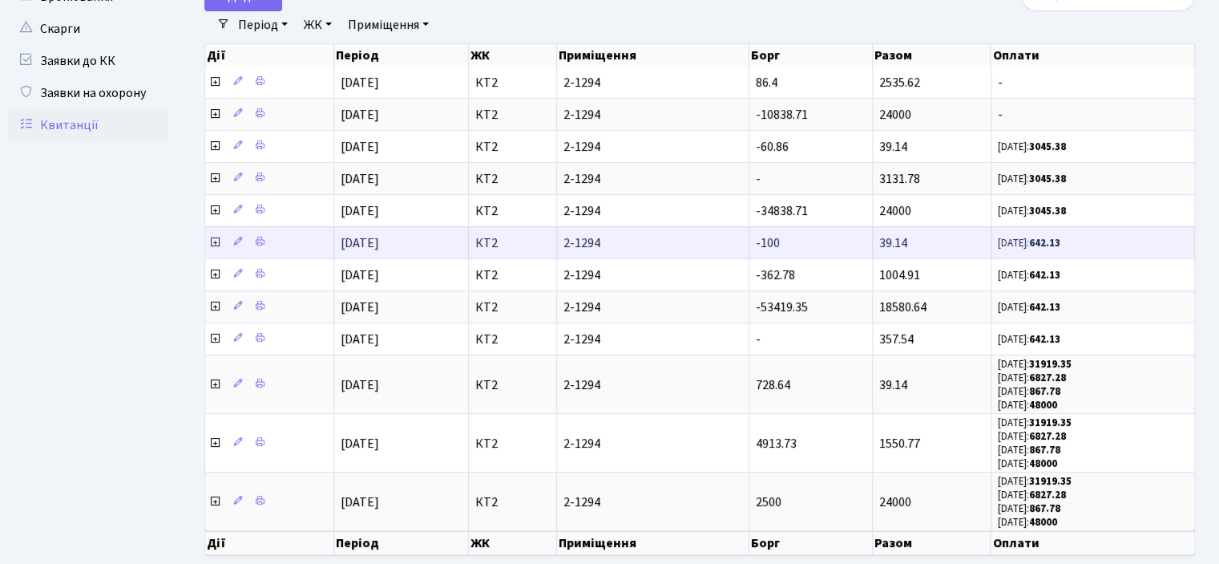
scroll to position [11, 0]
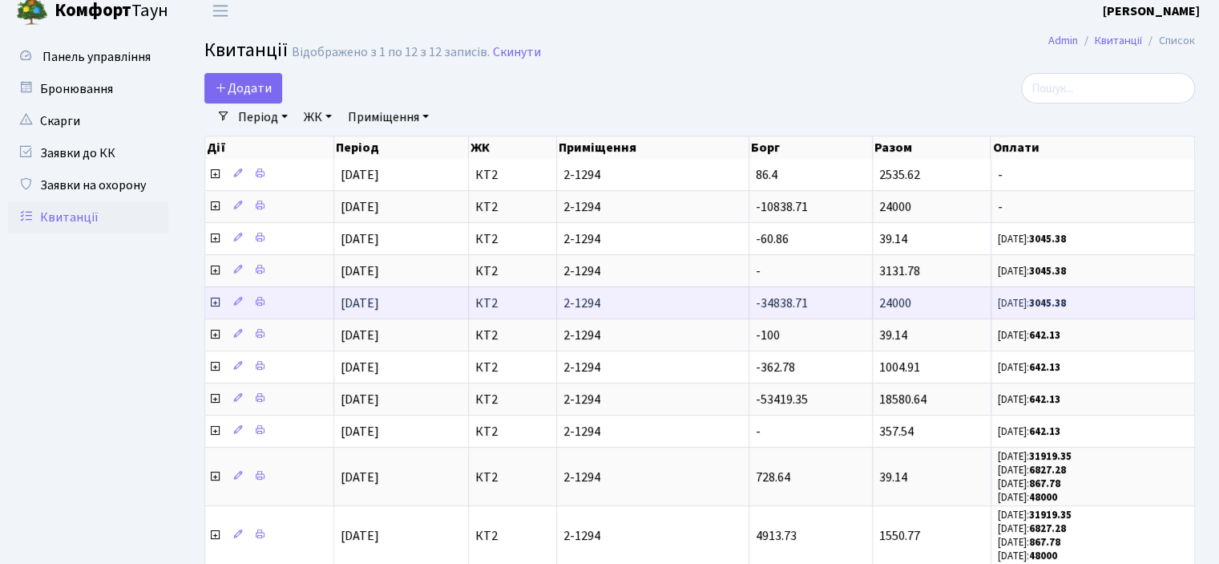
click at [218, 299] on icon at bounding box center [214, 302] width 13 height 13
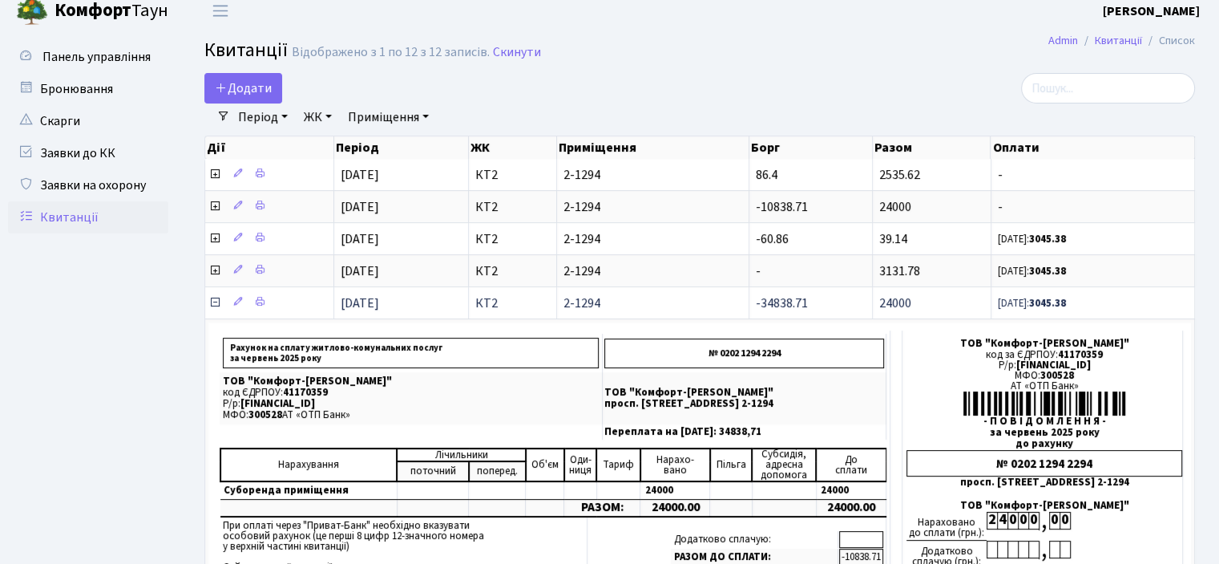
click at [218, 299] on icon at bounding box center [214, 302] width 13 height 13
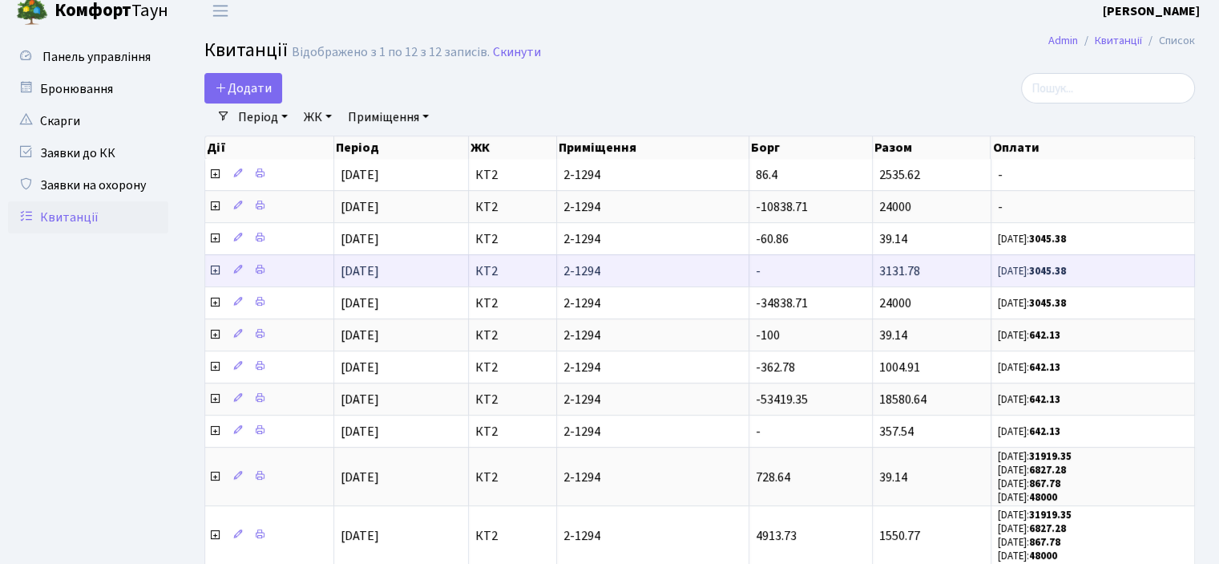
click at [215, 270] on icon at bounding box center [214, 270] width 13 height 13
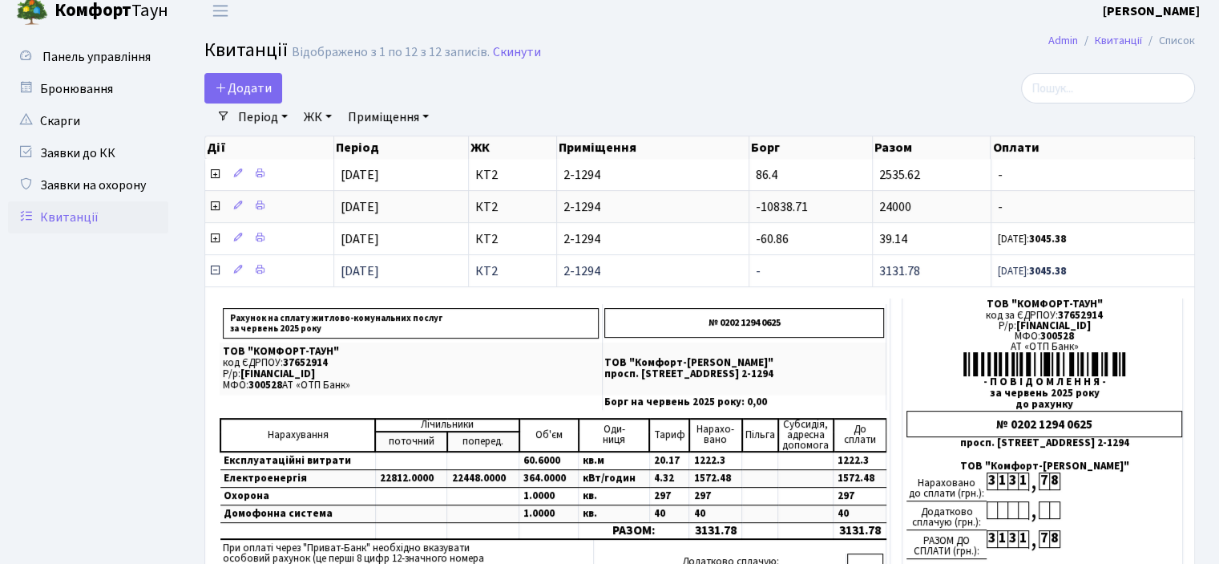
click at [217, 268] on icon at bounding box center [214, 270] width 13 height 13
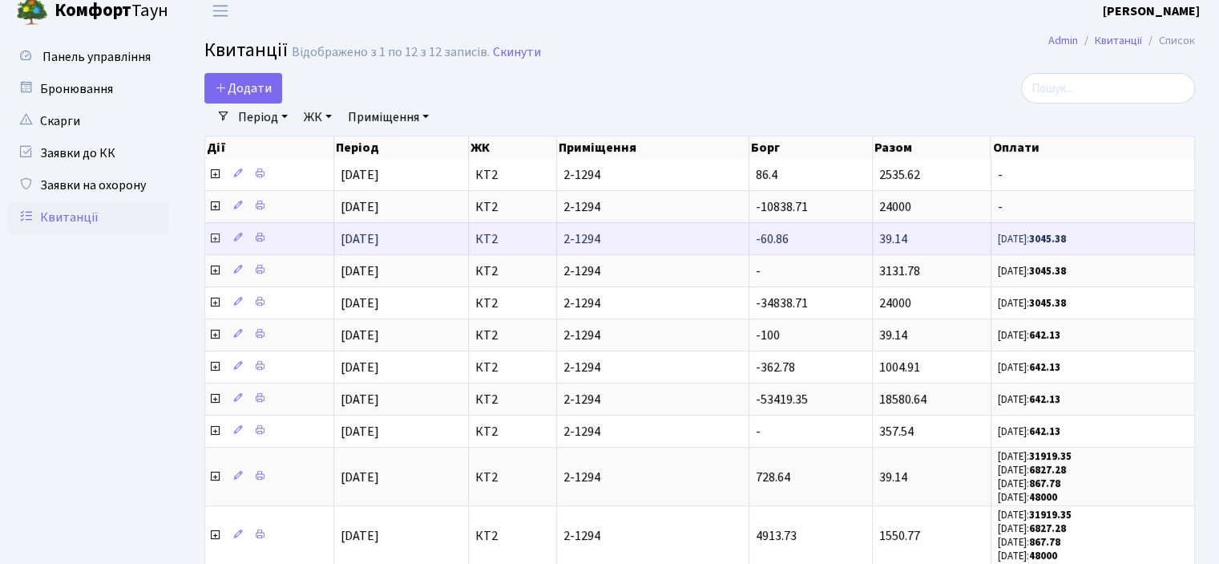
click at [215, 236] on icon at bounding box center [214, 238] width 13 height 13
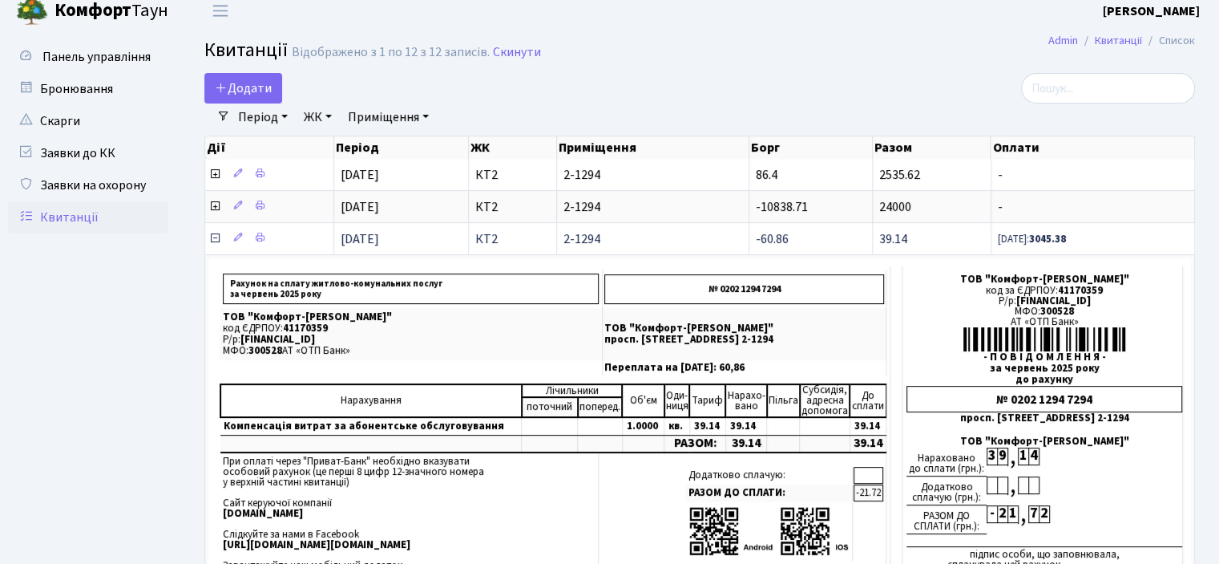
click at [216, 238] on icon at bounding box center [214, 238] width 13 height 13
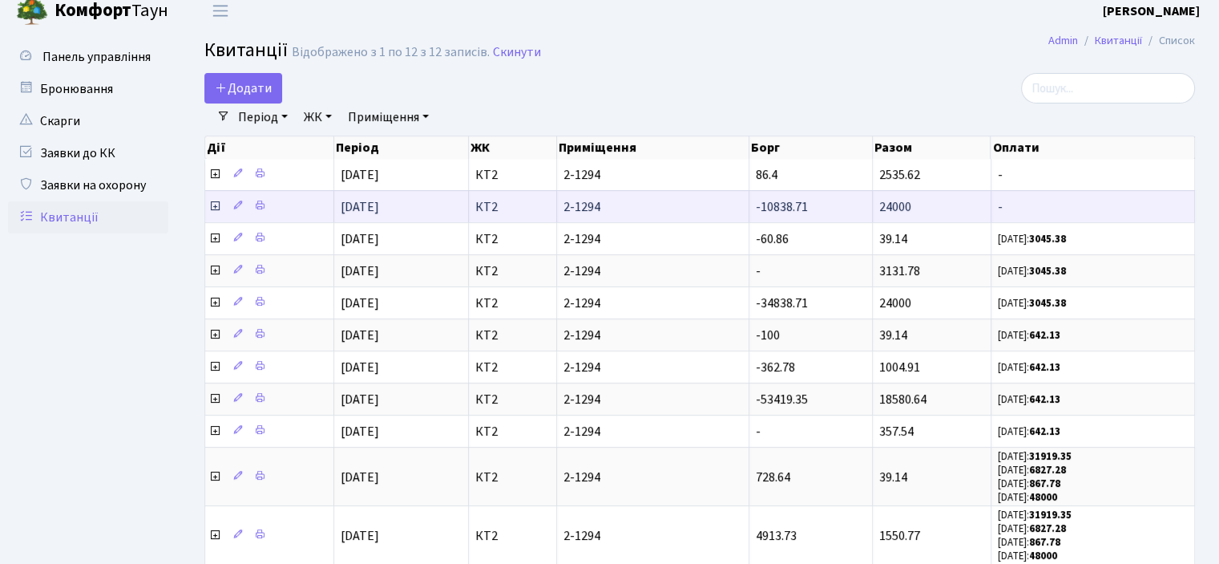
click at [215, 206] on icon at bounding box center [214, 206] width 13 height 13
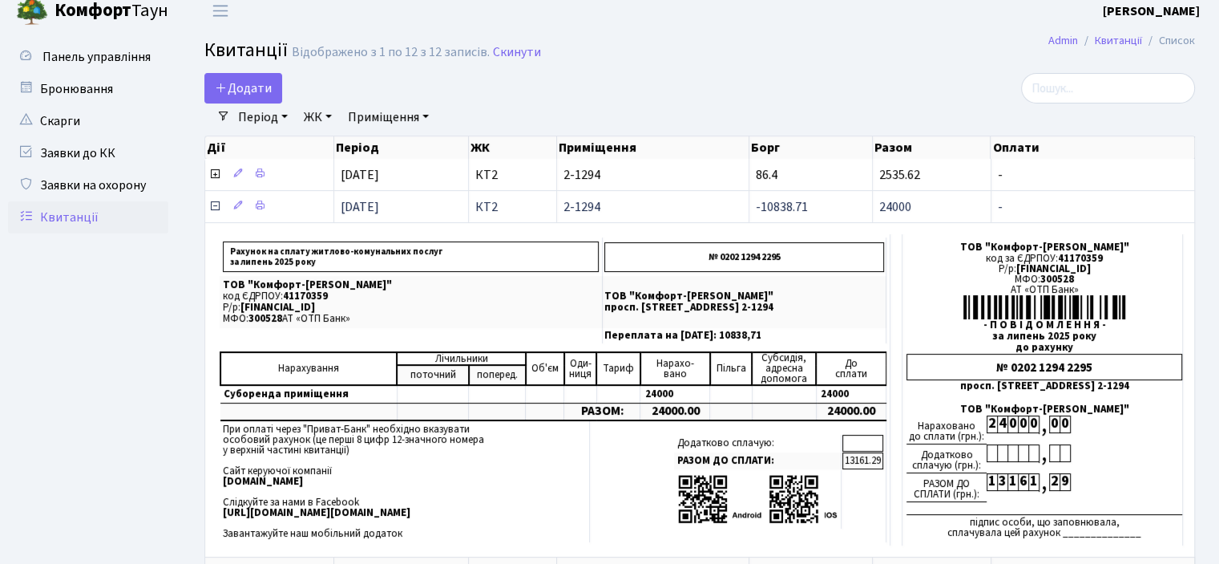
click at [215, 206] on icon at bounding box center [214, 206] width 13 height 13
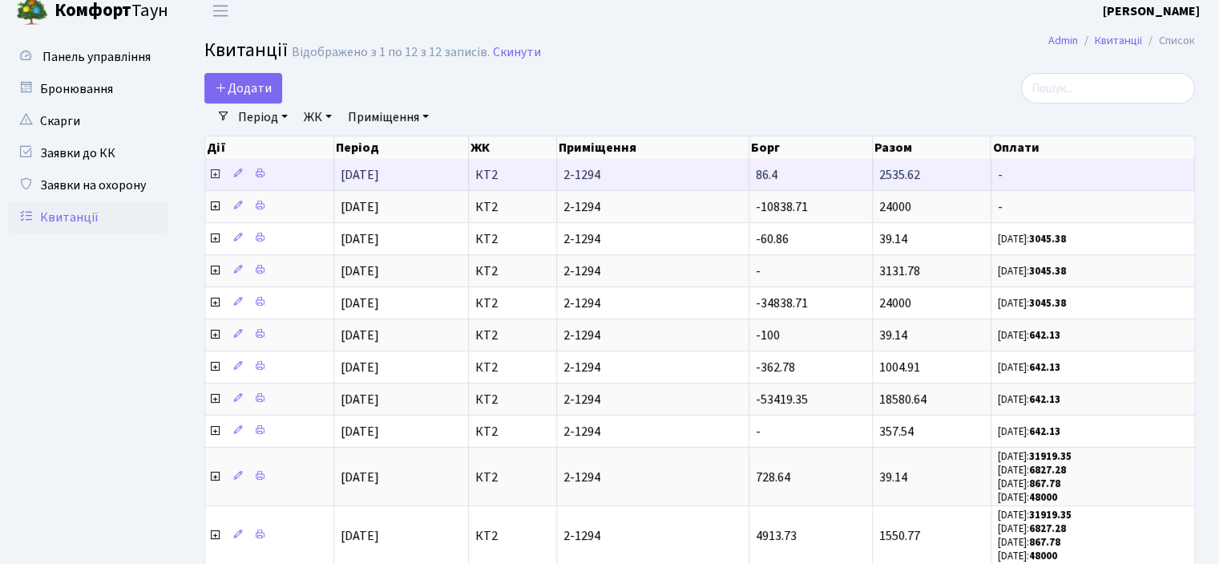
click at [218, 171] on icon at bounding box center [214, 174] width 13 height 13
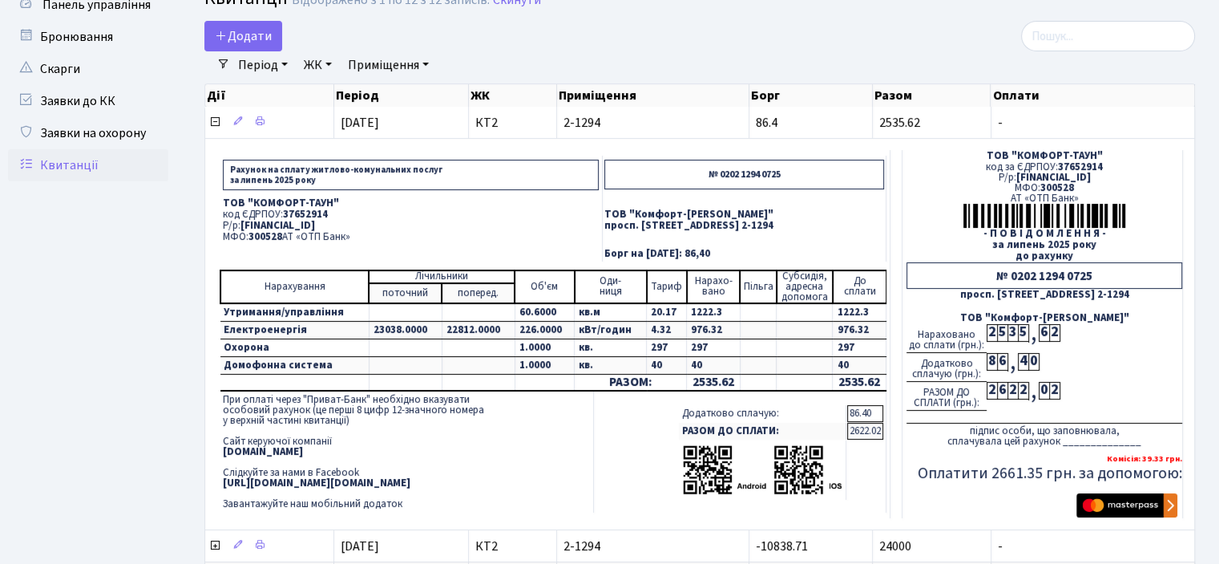
scroll to position [91, 0]
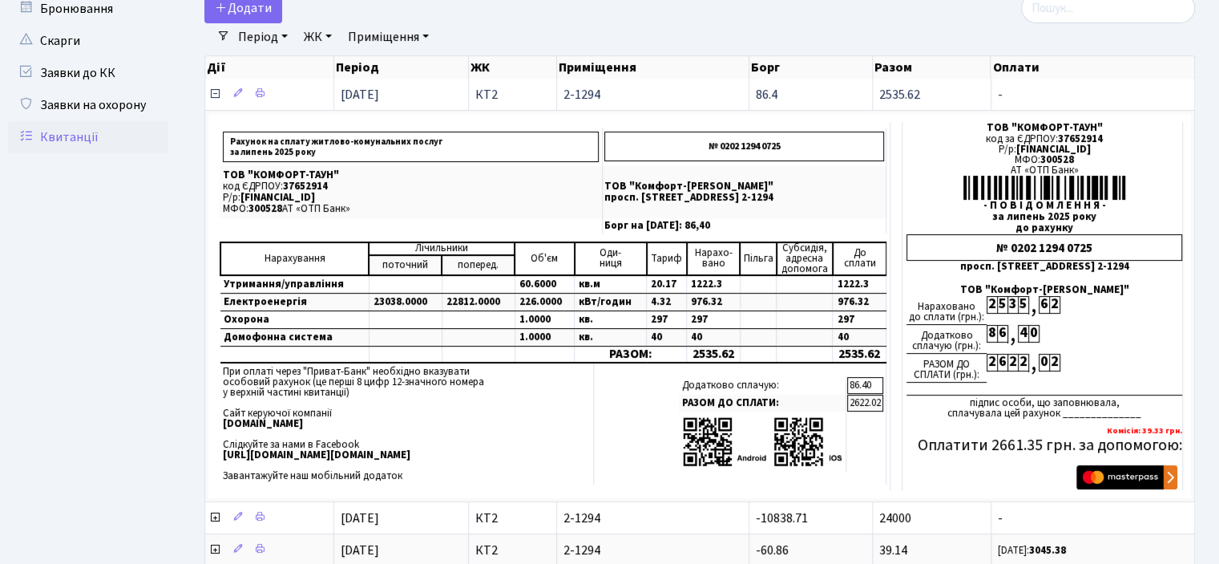
click at [217, 91] on icon at bounding box center [214, 93] width 13 height 13
